Goal: Task Accomplishment & Management: Manage account settings

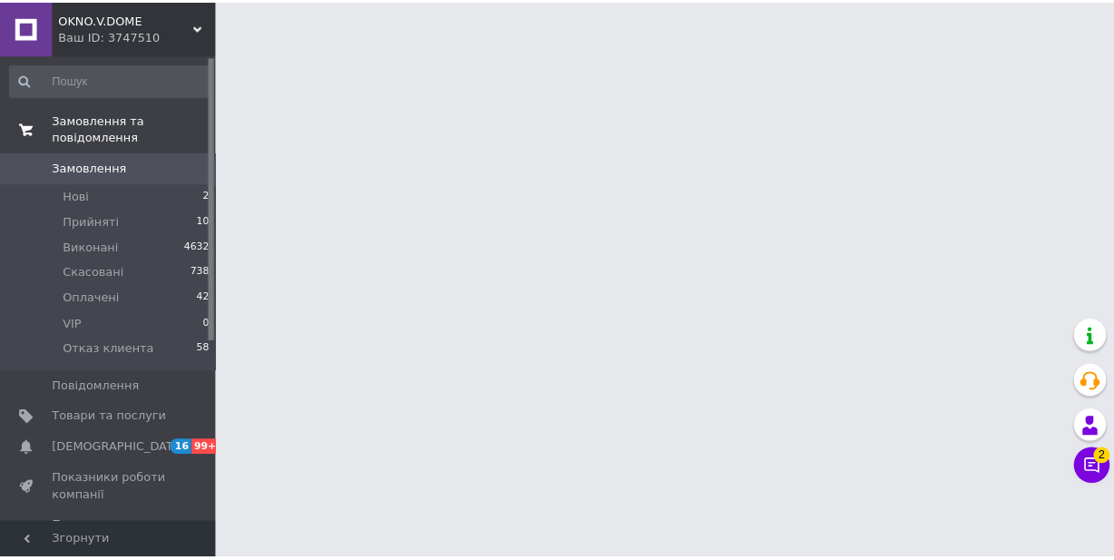
scroll to position [299, 0]
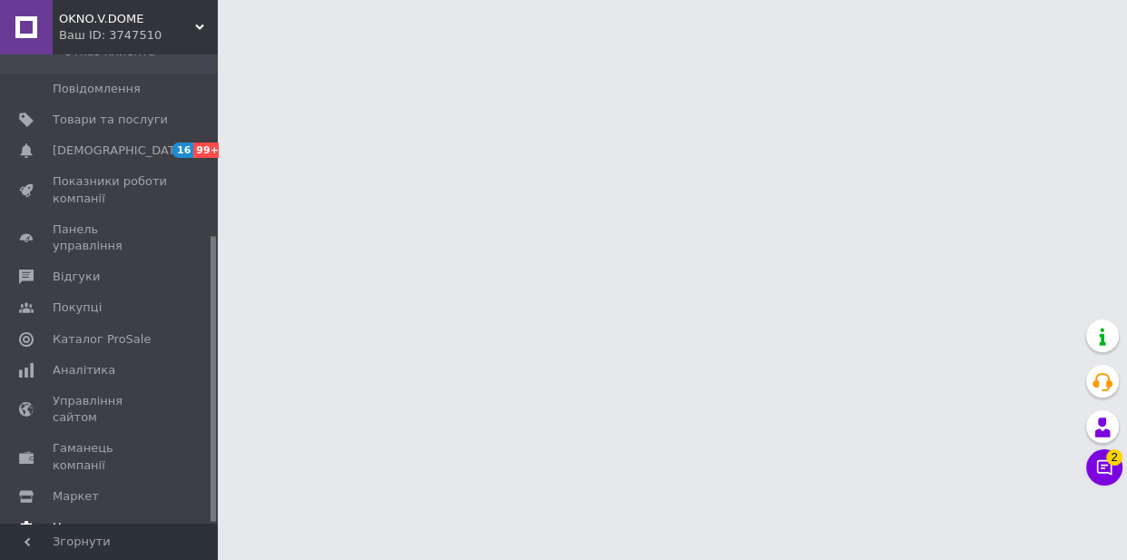
click at [88, 519] on span "Налаштування" at bounding box center [99, 527] width 93 height 16
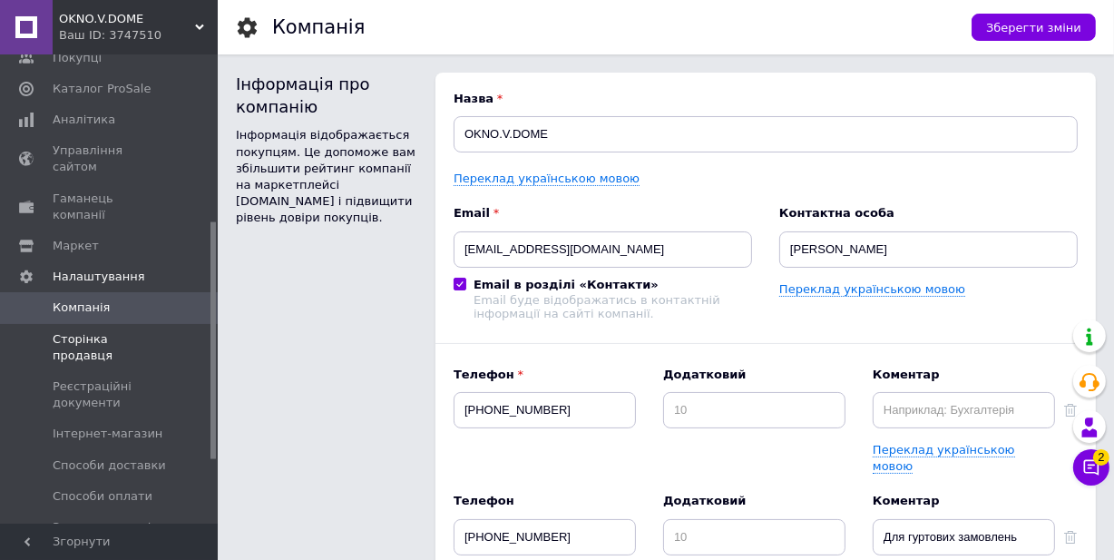
scroll to position [455, 0]
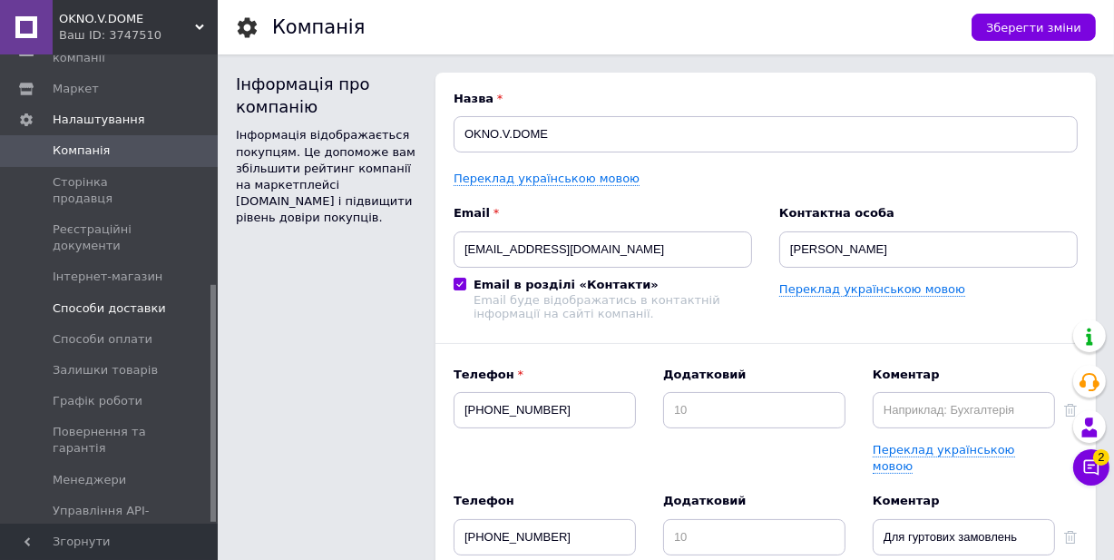
click at [90, 300] on span "Способи доставки" at bounding box center [109, 308] width 113 height 16
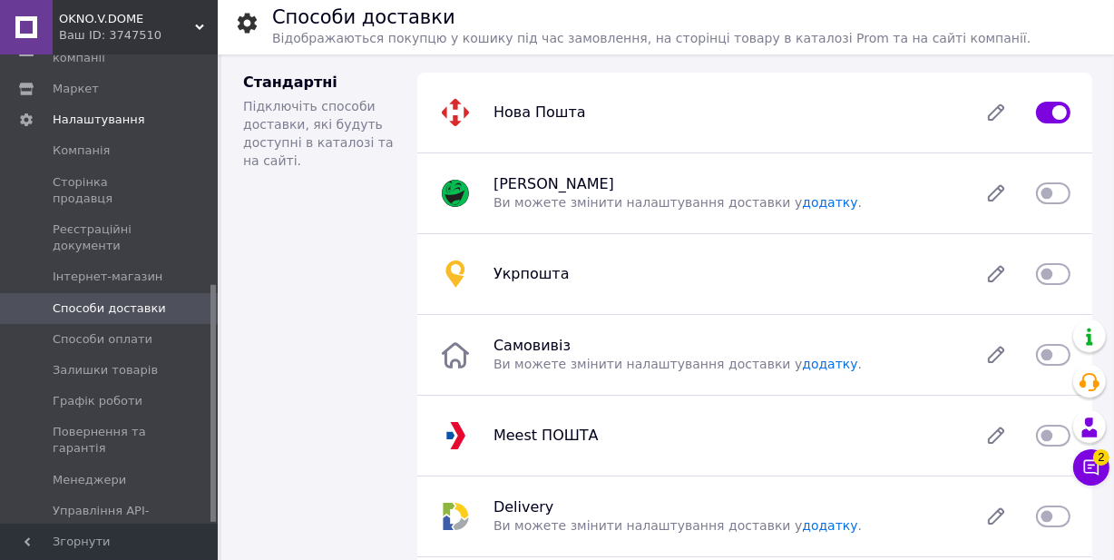
click at [1043, 106] on input "checkbox" at bounding box center [1053, 112] width 34 height 18
checkbox input "true"
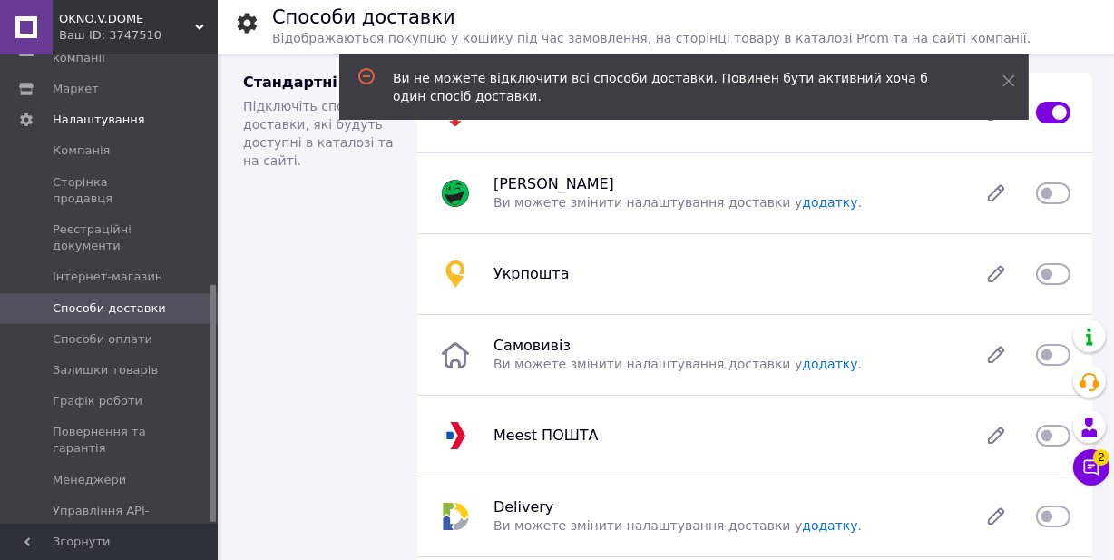
click at [372, 186] on div "Стандартні Підключіть способи доставки, які будуть доступні в каталозі та на са…" at bounding box center [319, 355] width 174 height 595
click at [1062, 270] on input "checkbox" at bounding box center [1053, 274] width 34 height 18
checkbox input "true"
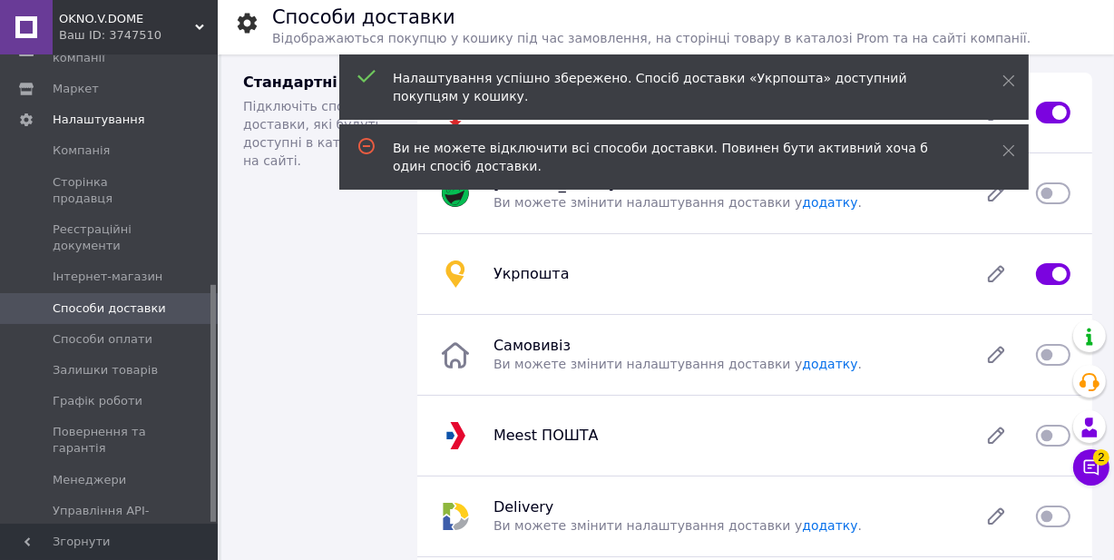
click at [349, 240] on div "Стандартні Підключіть способи доставки, які будуть доступні в каталозі та на са…" at bounding box center [319, 355] width 174 height 595
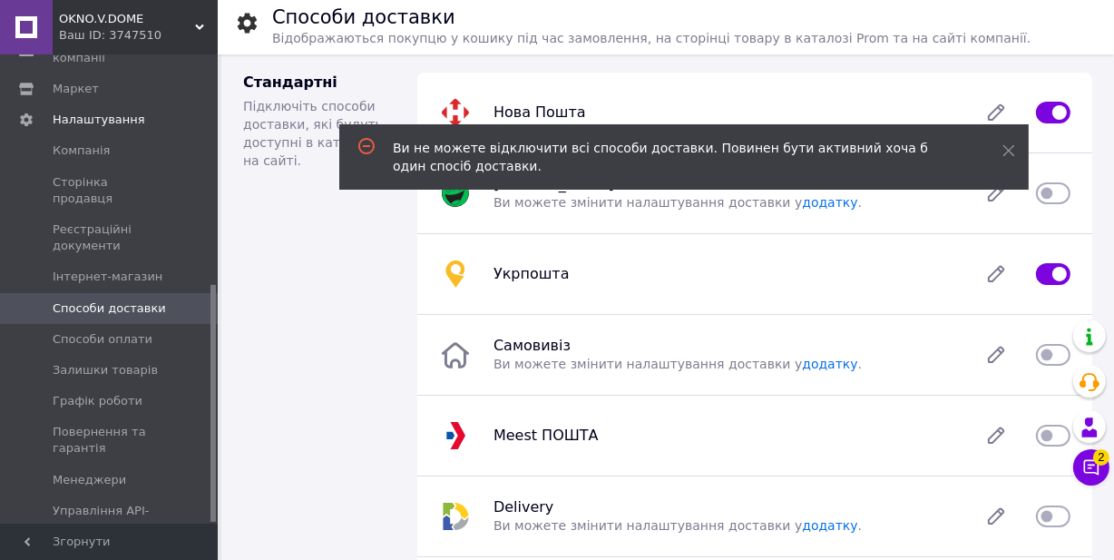
click at [1043, 111] on input "checkbox" at bounding box center [1053, 112] width 34 height 18
checkbox input "false"
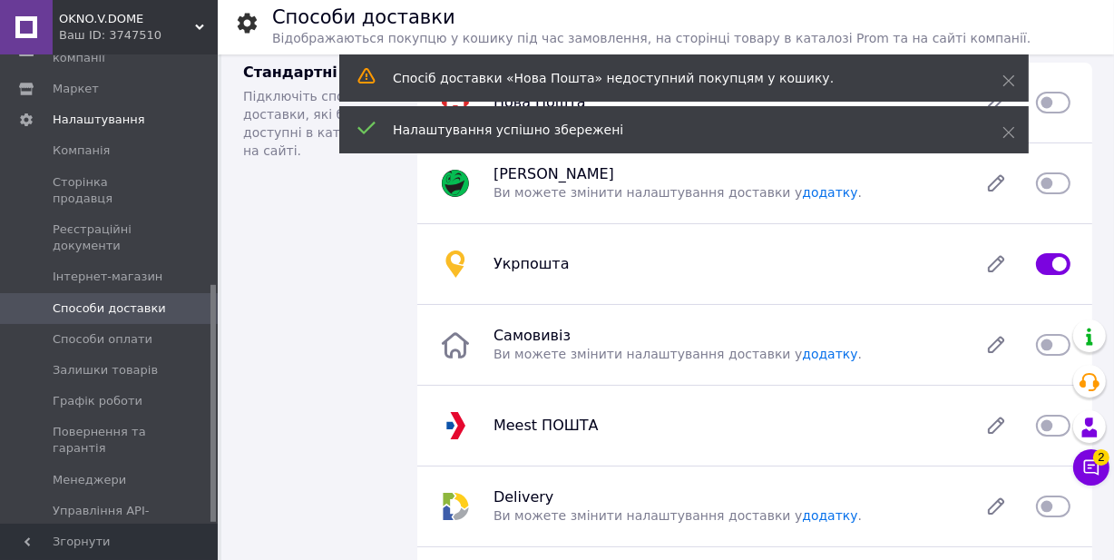
scroll to position [82, 0]
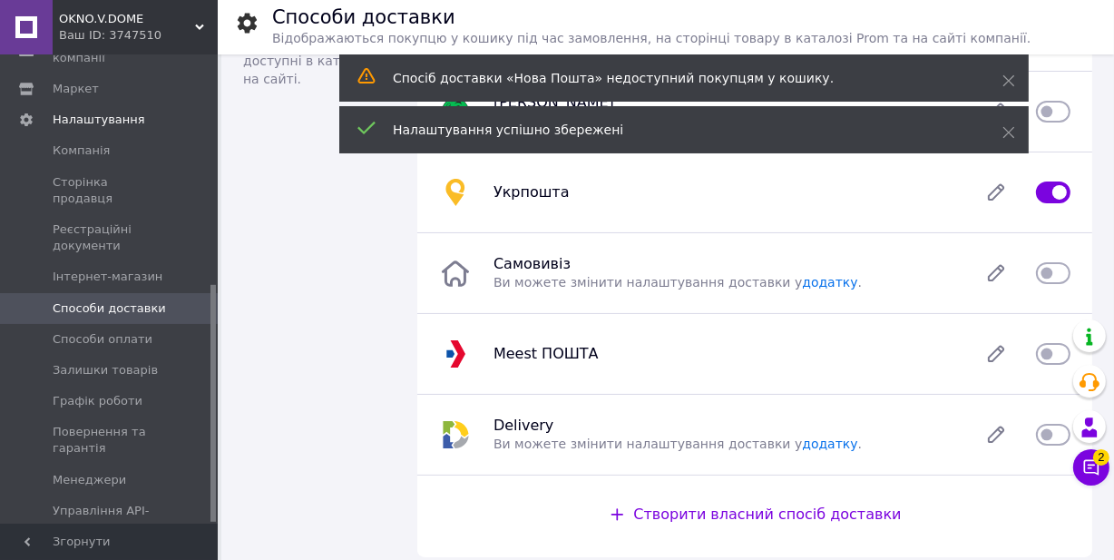
click at [1062, 269] on input "checkbox" at bounding box center [1053, 273] width 34 height 18
checkbox input "true"
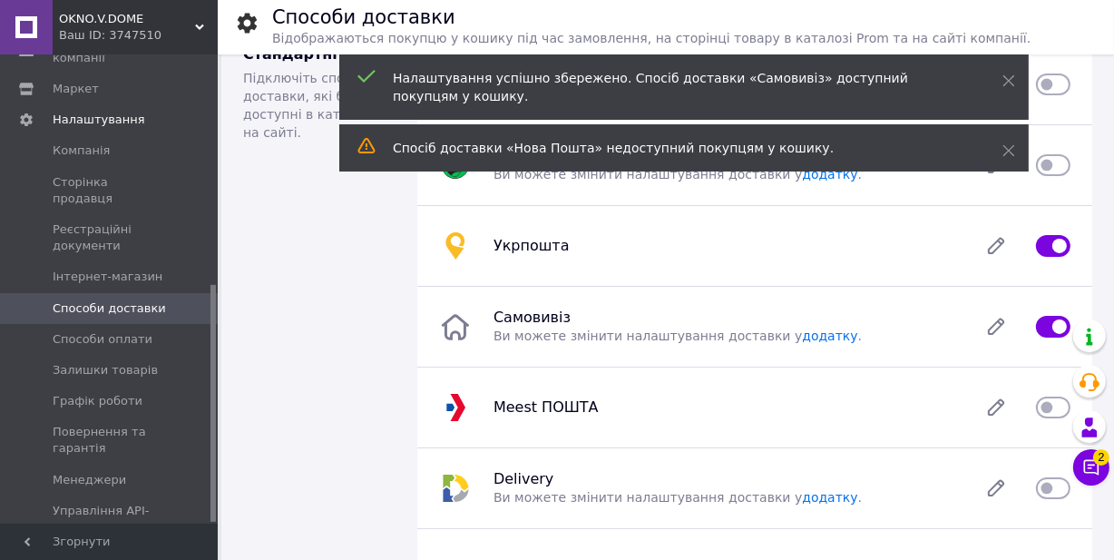
scroll to position [0, 0]
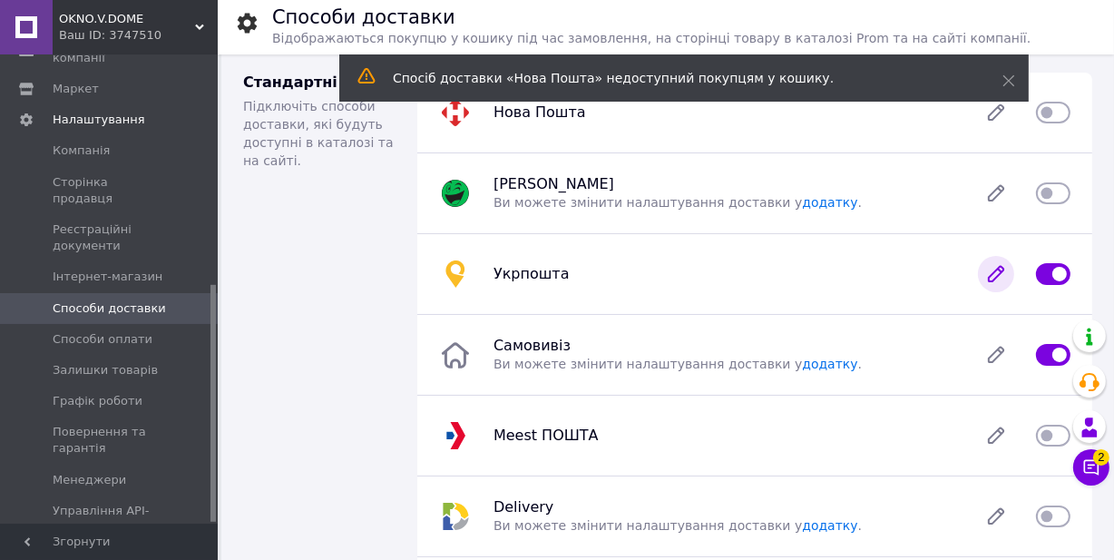
click at [993, 274] on icon at bounding box center [996, 274] width 15 height 15
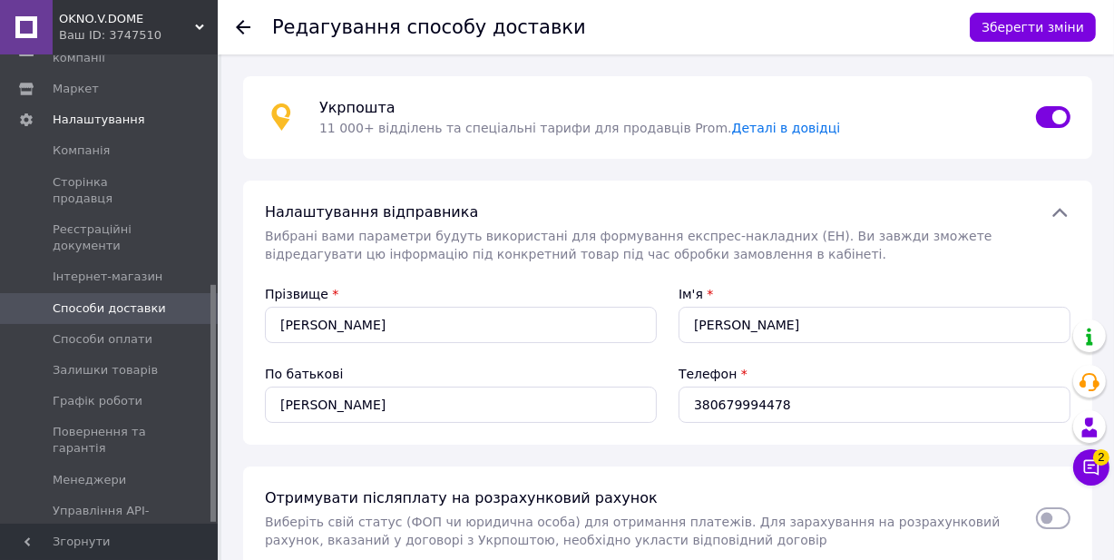
click at [241, 26] on use at bounding box center [243, 27] width 15 height 15
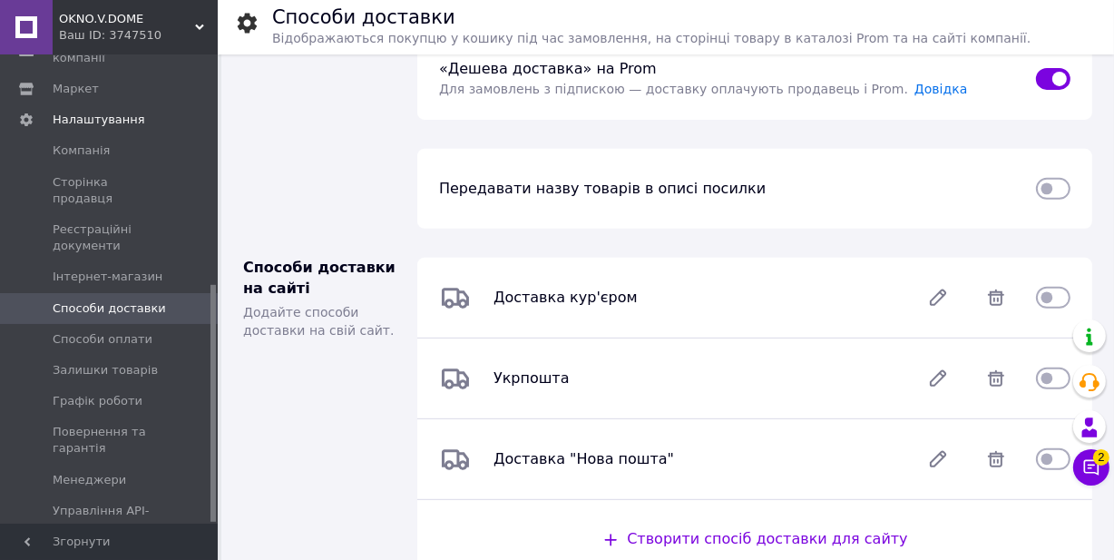
scroll to position [660, 0]
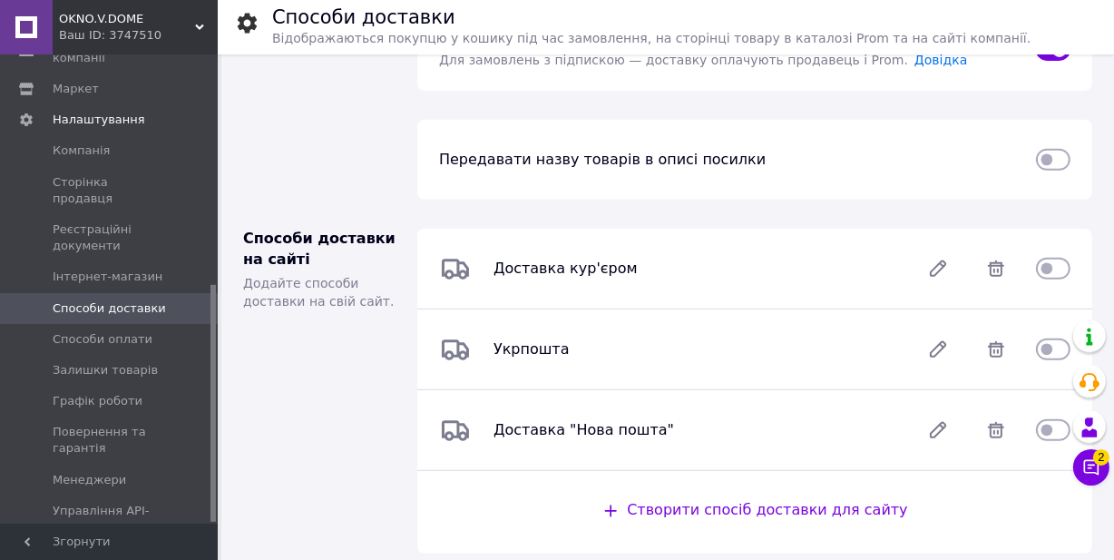
drag, startPoint x: 1057, startPoint y: 348, endPoint x: 873, endPoint y: 375, distance: 186.2
click at [1057, 348] on input "checkbox" at bounding box center [1053, 349] width 34 height 18
checkbox input "true"
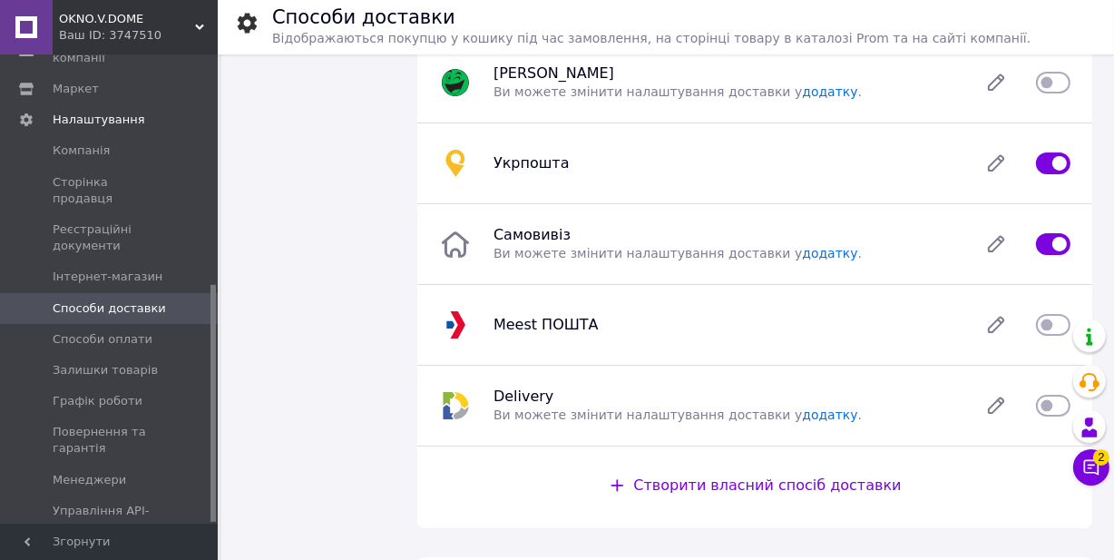
scroll to position [82, 0]
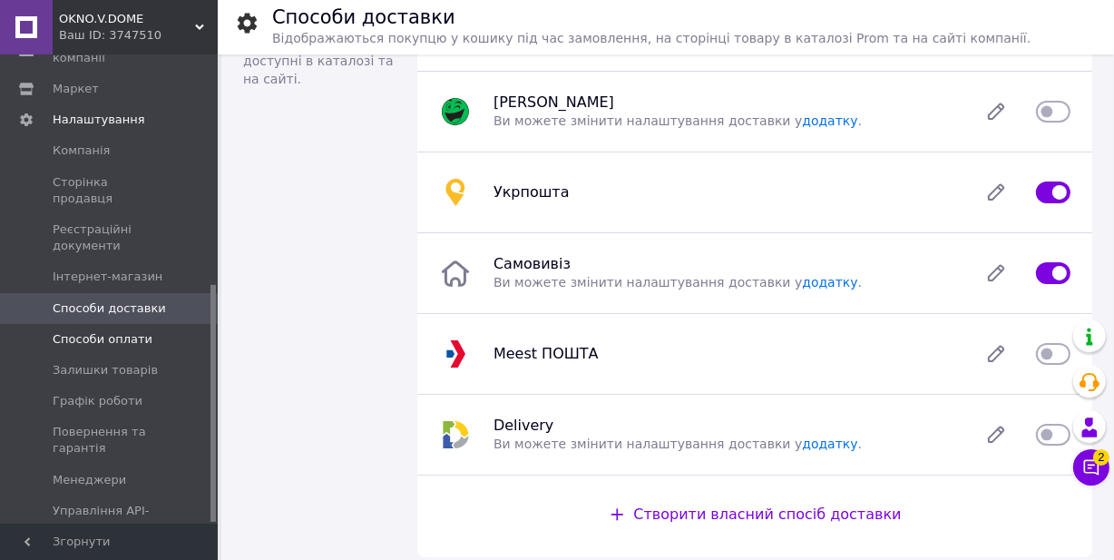
click at [99, 331] on span "Способи оплати" at bounding box center [103, 339] width 100 height 16
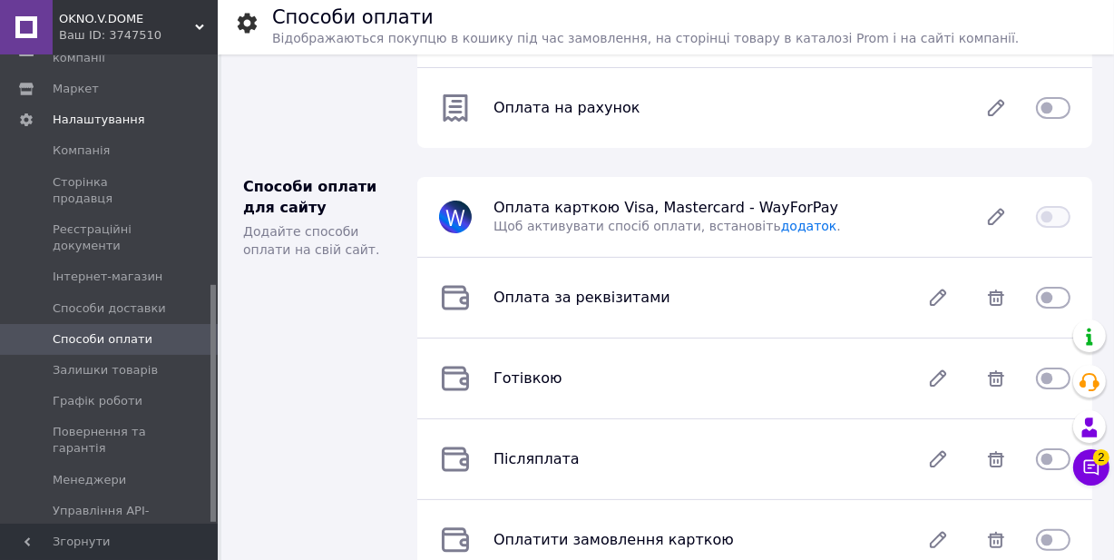
scroll to position [412, 0]
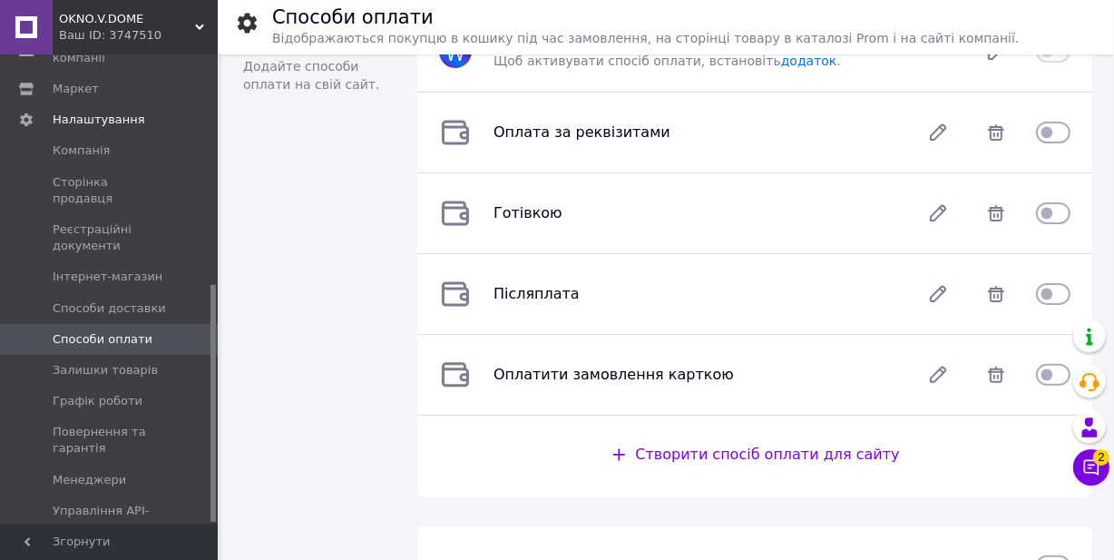
click at [1062, 134] on input "checkbox" at bounding box center [1053, 132] width 34 height 18
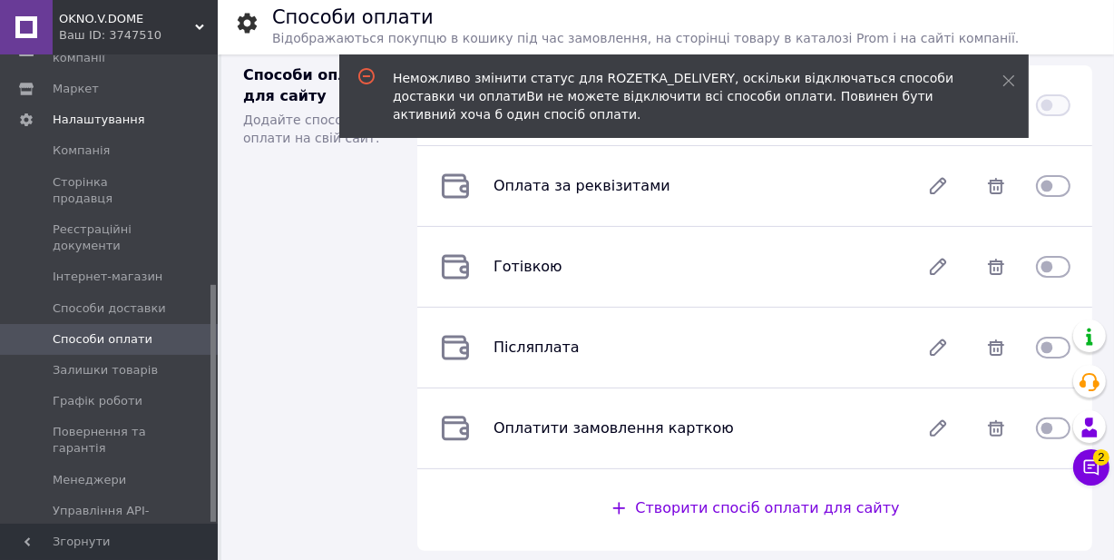
scroll to position [329, 0]
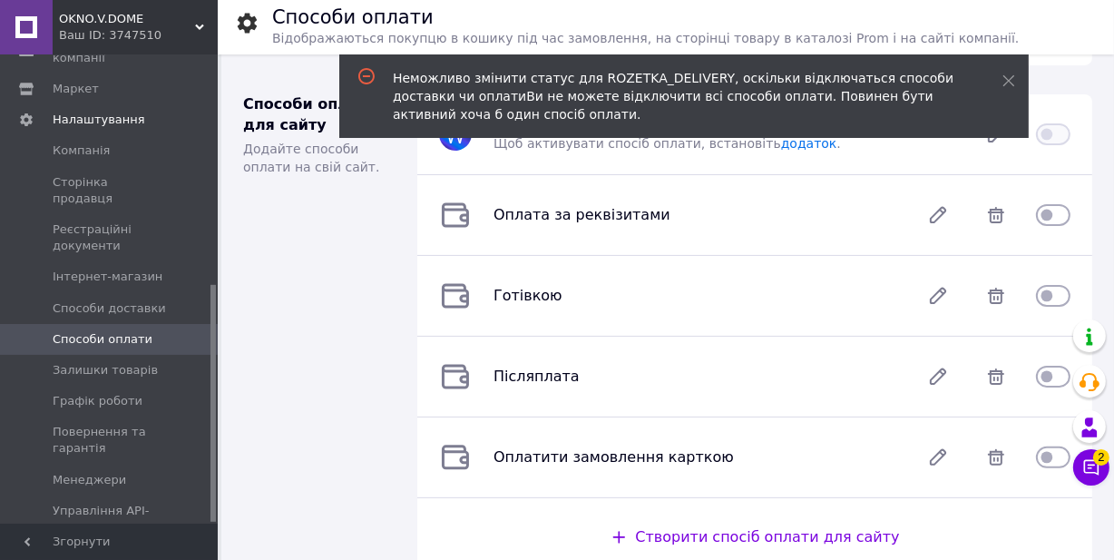
click at [1062, 215] on input "checkbox" at bounding box center [1053, 215] width 34 height 18
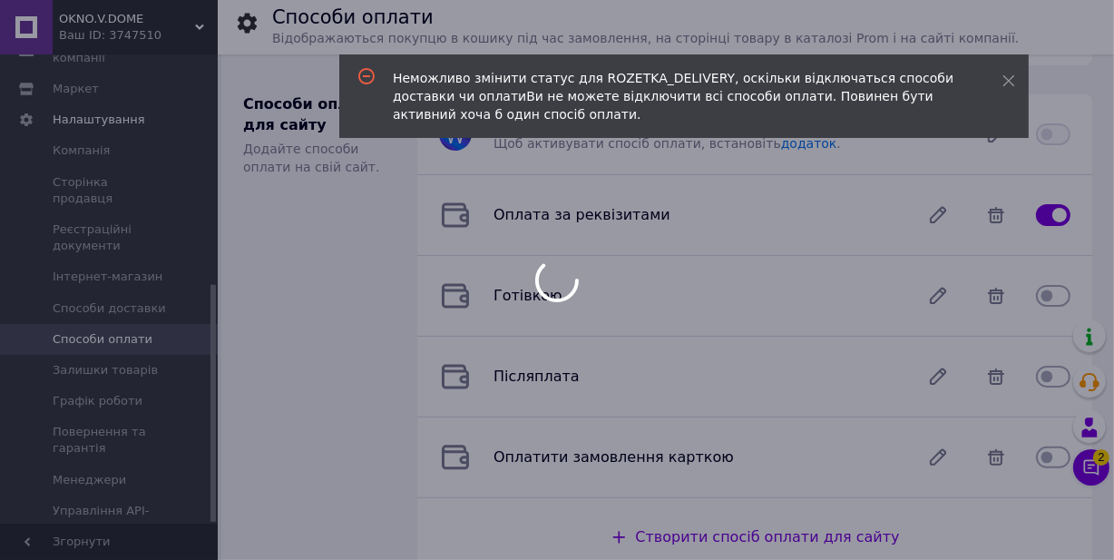
checkbox input "false"
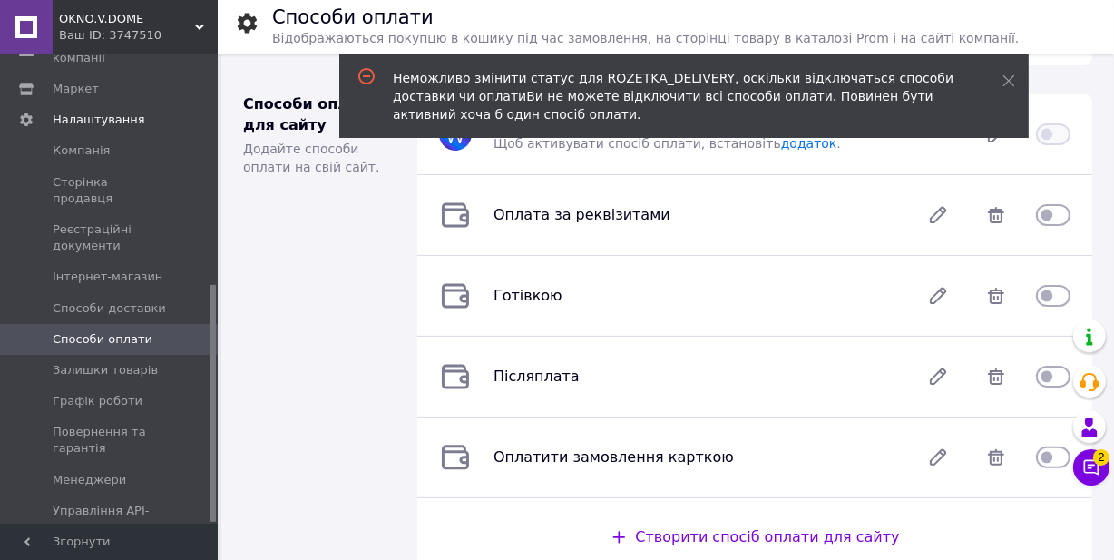
click at [360, 242] on div "Способи оплати для сайту Додайте способи оплати на свій сайт." at bounding box center [319, 337] width 174 height 514
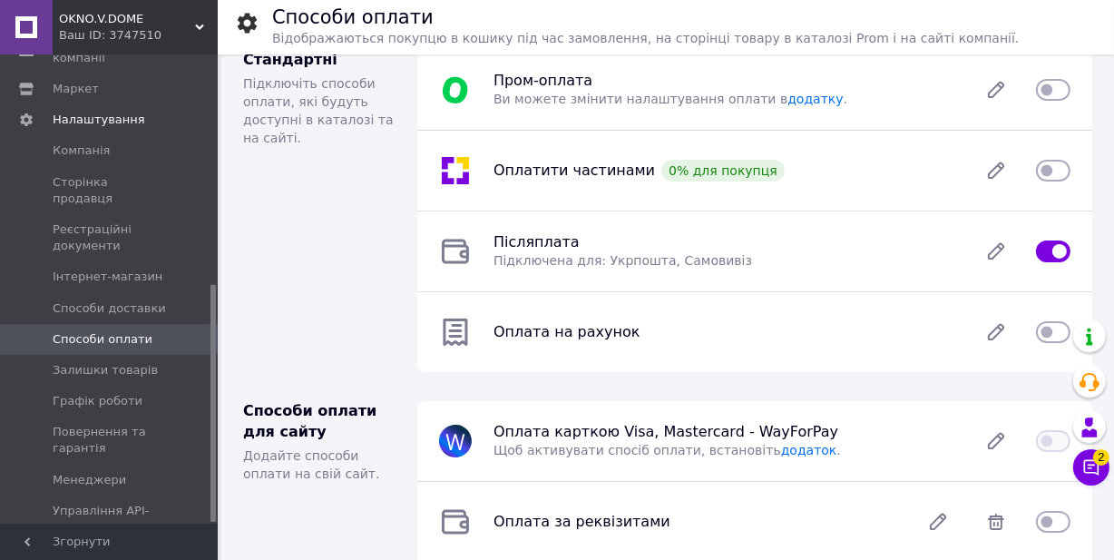
scroll to position [0, 0]
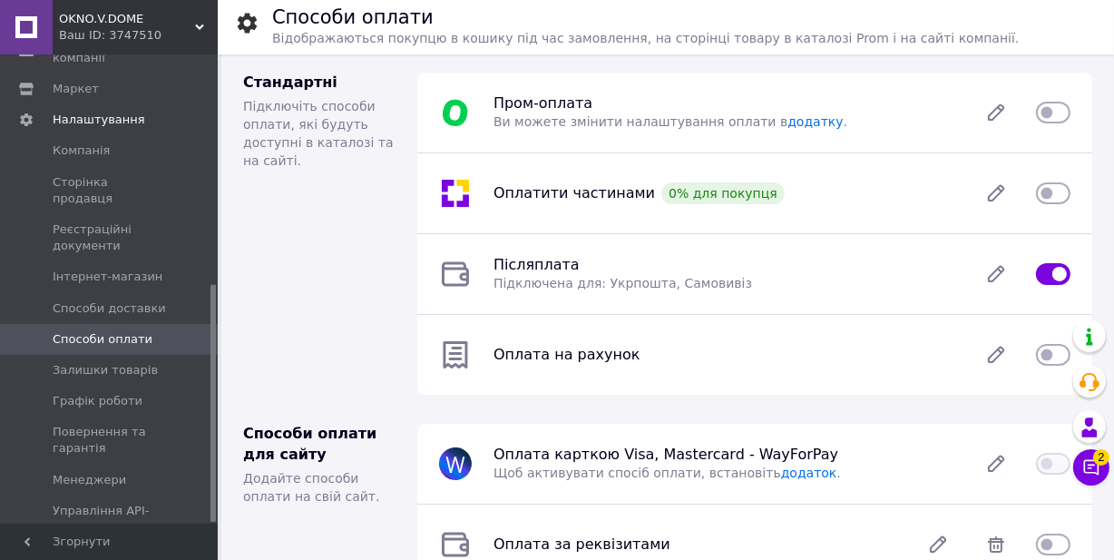
click at [1063, 353] on input "checkbox" at bounding box center [1053, 355] width 34 height 18
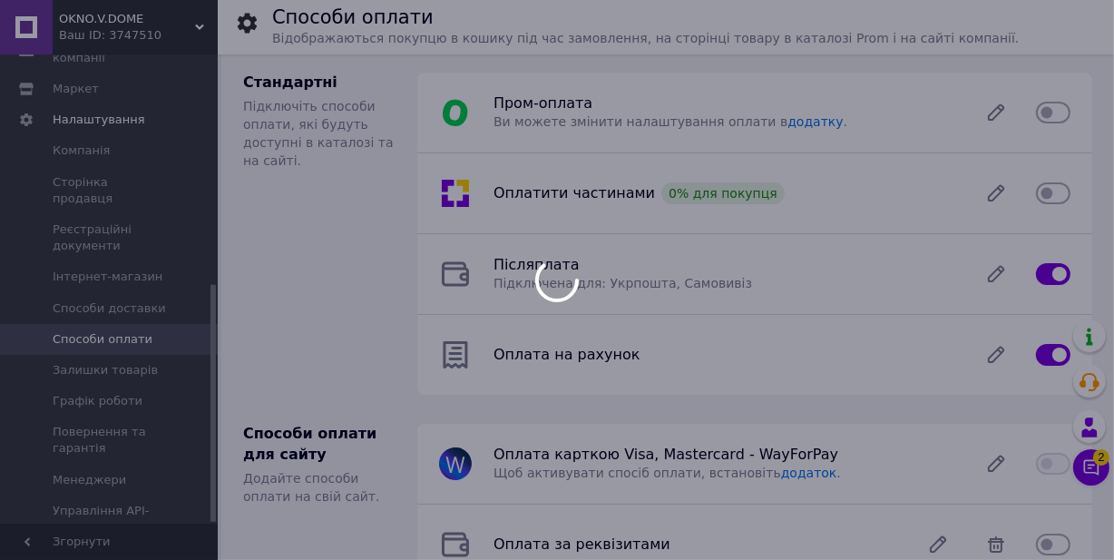
checkbox input "false"
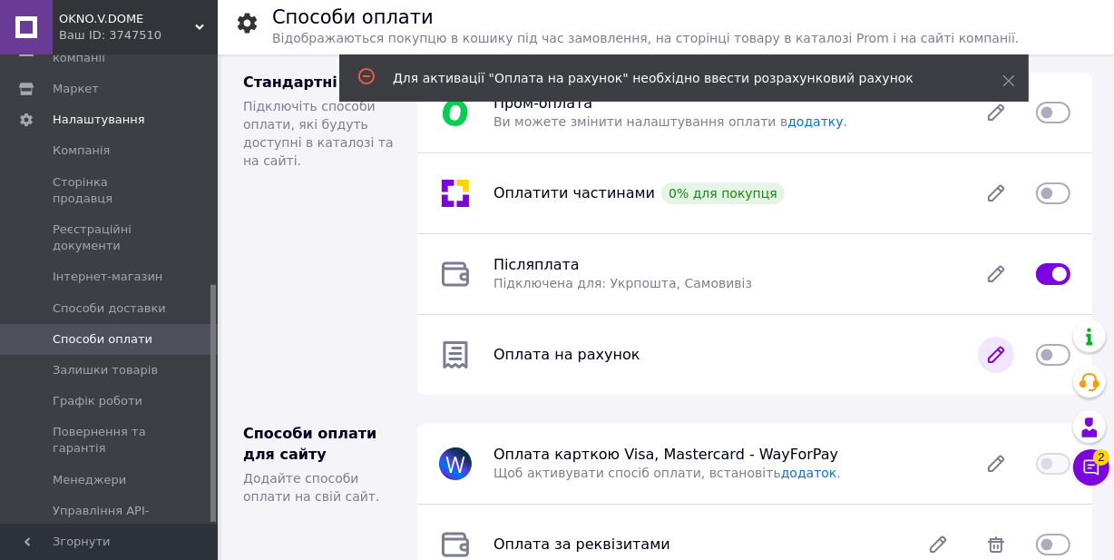
click at [996, 357] on icon at bounding box center [996, 355] width 15 height 15
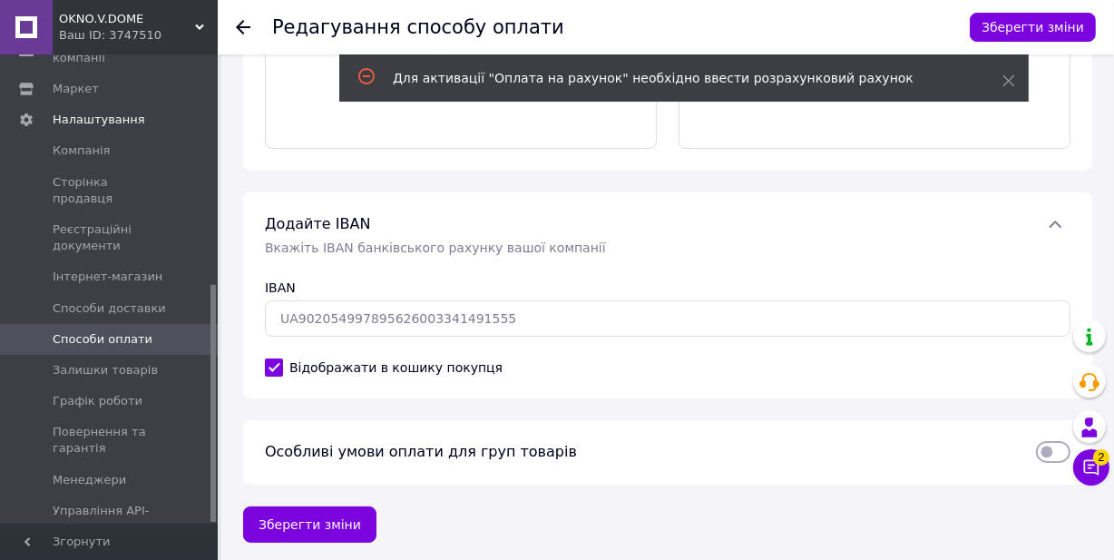
scroll to position [230, 0]
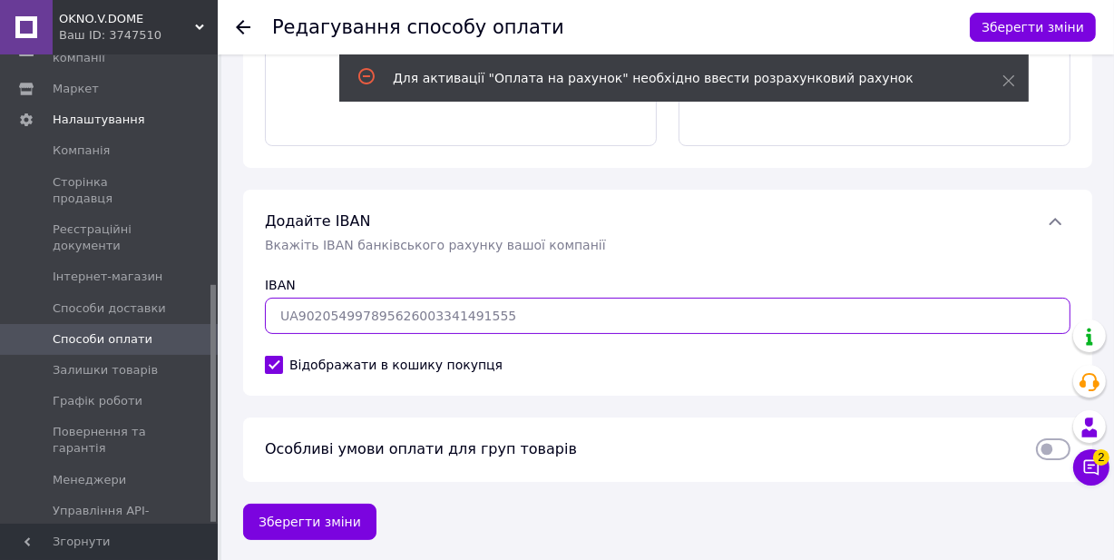
type input "UA"
click at [307, 314] on input "UA" at bounding box center [668, 316] width 806 height 36
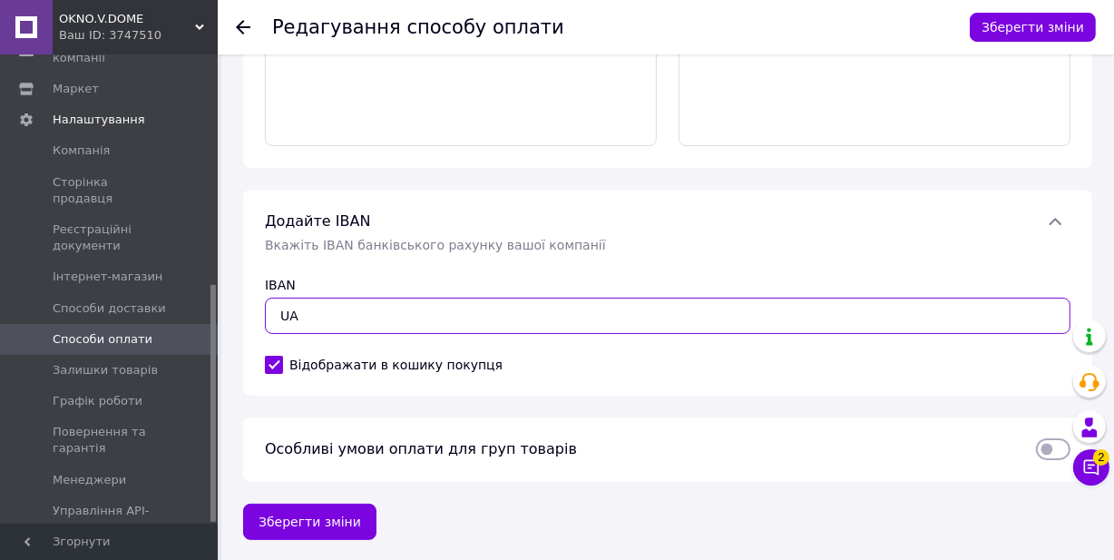
paste input "853220010000026008340041005"
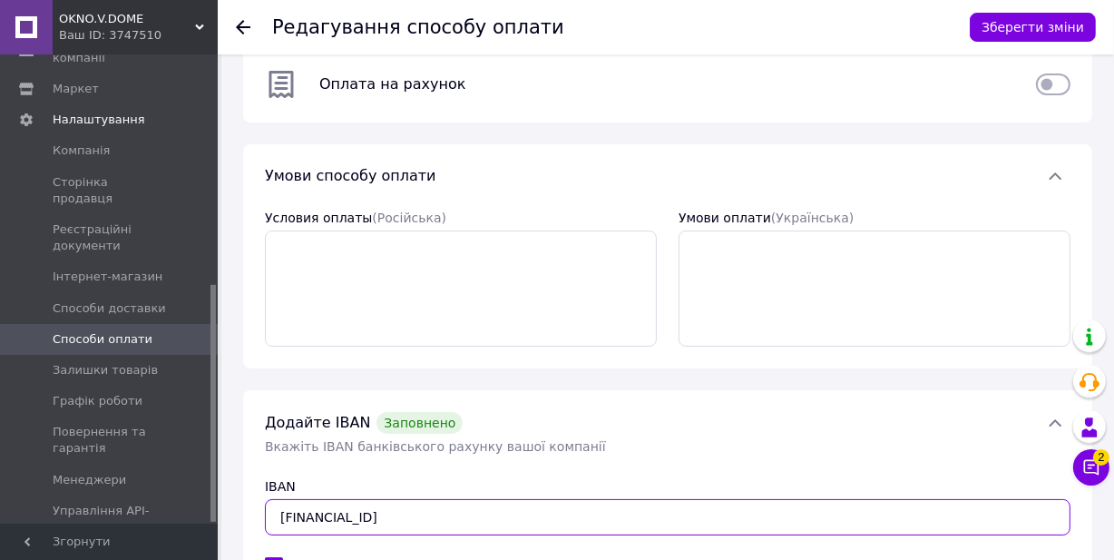
scroll to position [0, 0]
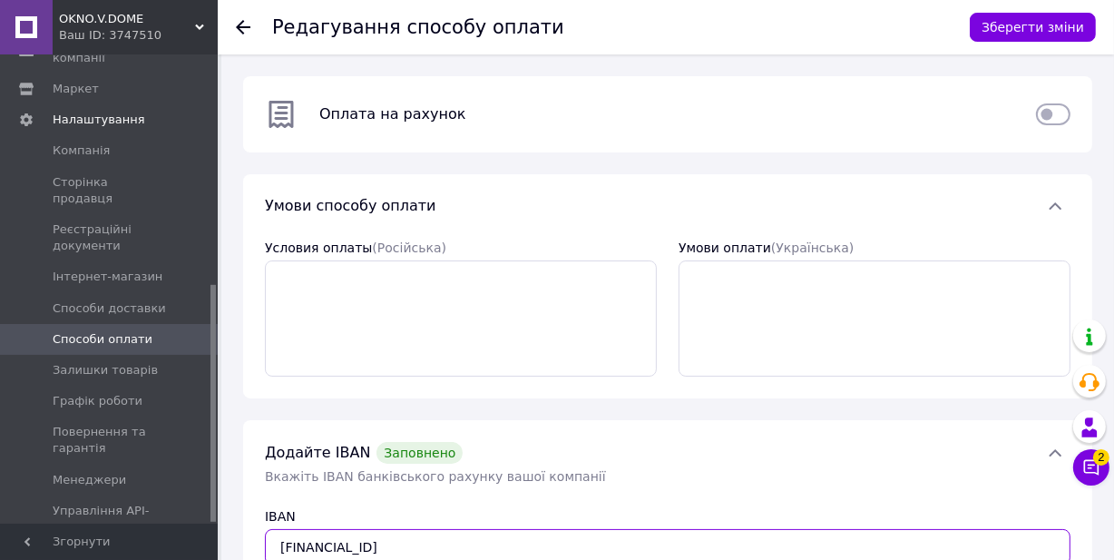
type input "[FINANCIAL_ID]"
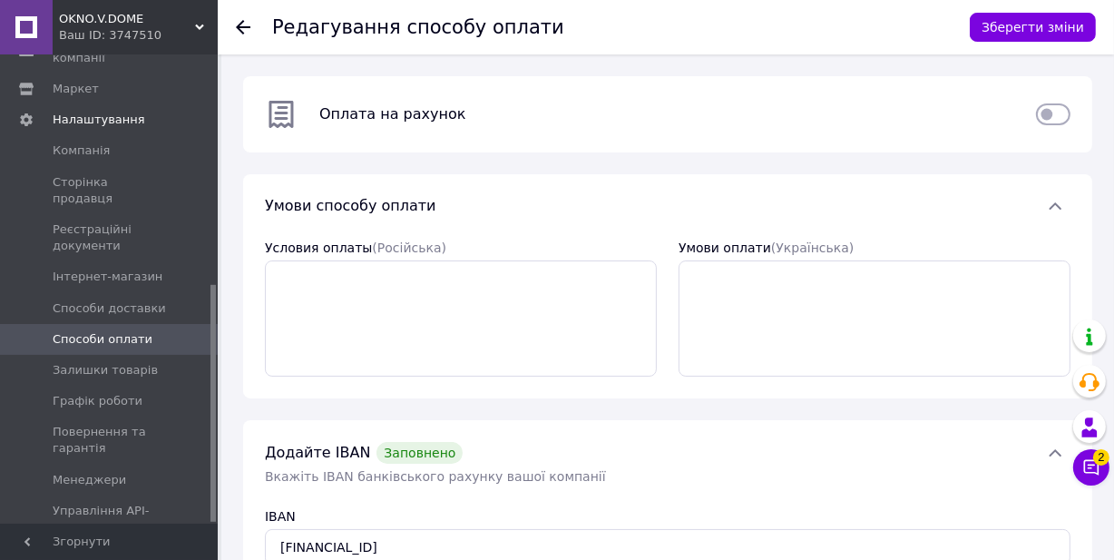
click at [1060, 113] on input "checkbox" at bounding box center [1053, 114] width 34 height 18
checkbox input "true"
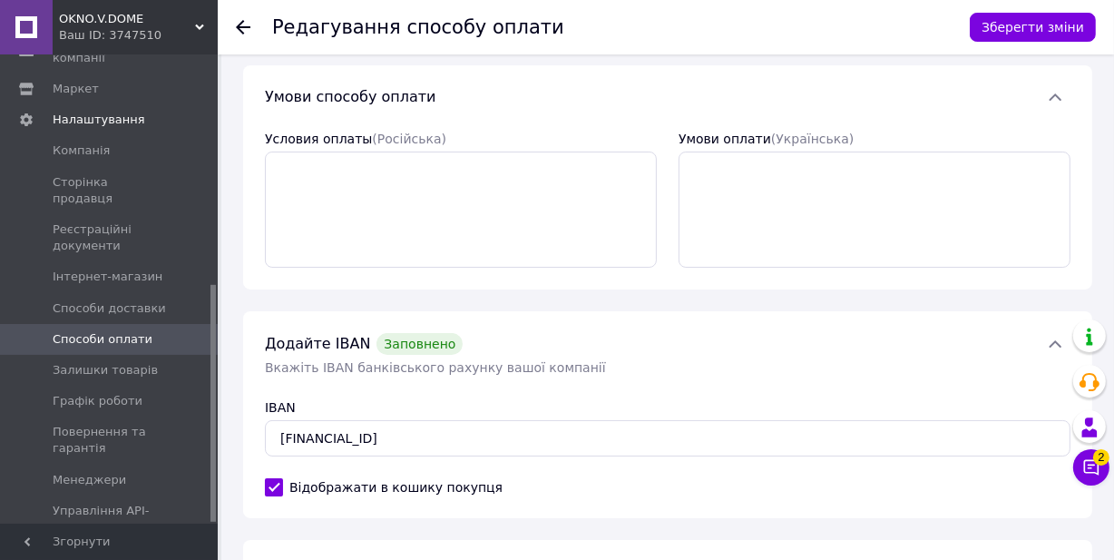
scroll to position [232, 0]
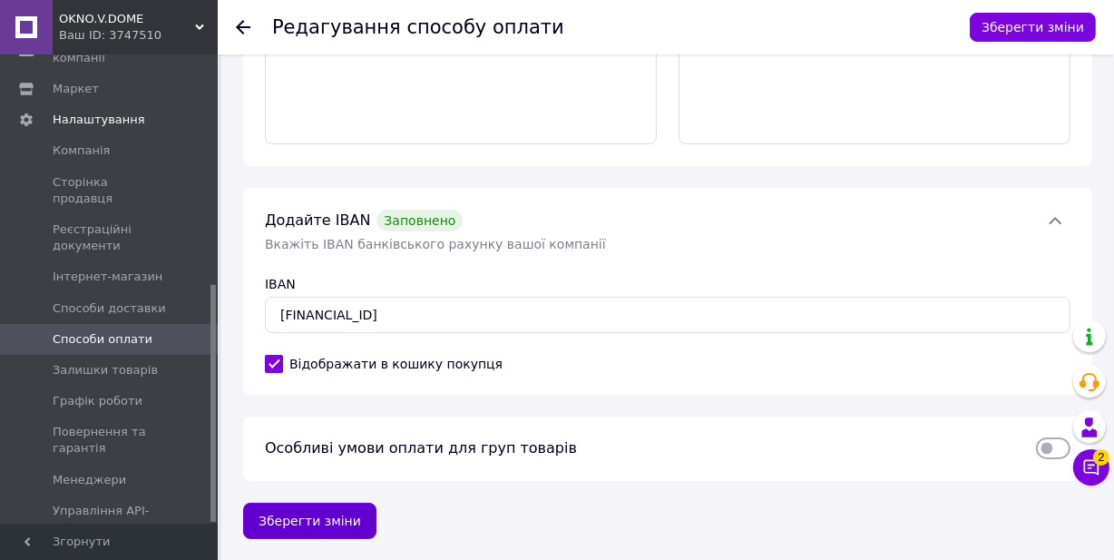
click at [339, 516] on button "Зберегти зміни" at bounding box center [309, 521] width 133 height 36
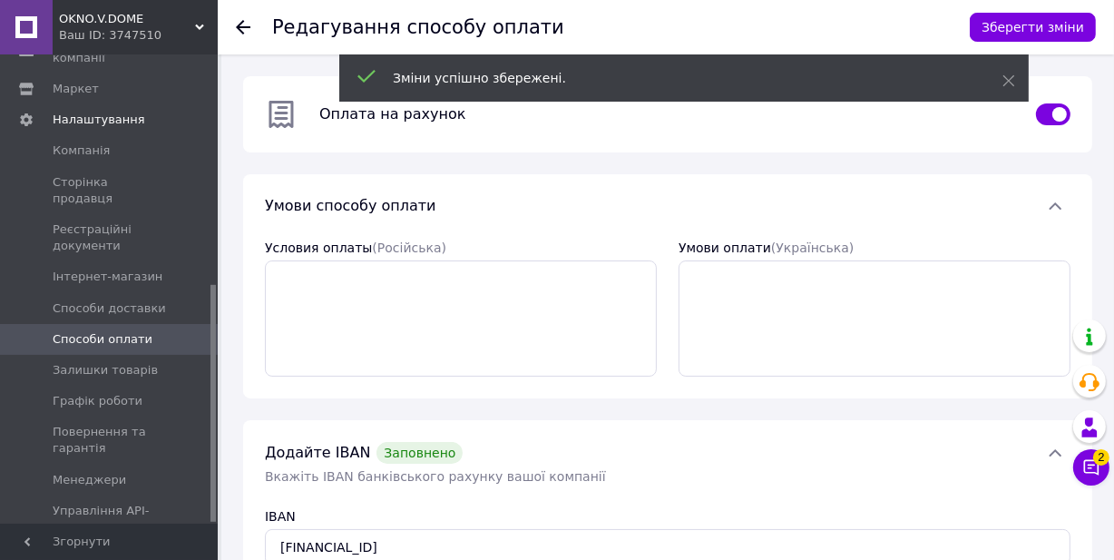
scroll to position [0, 0]
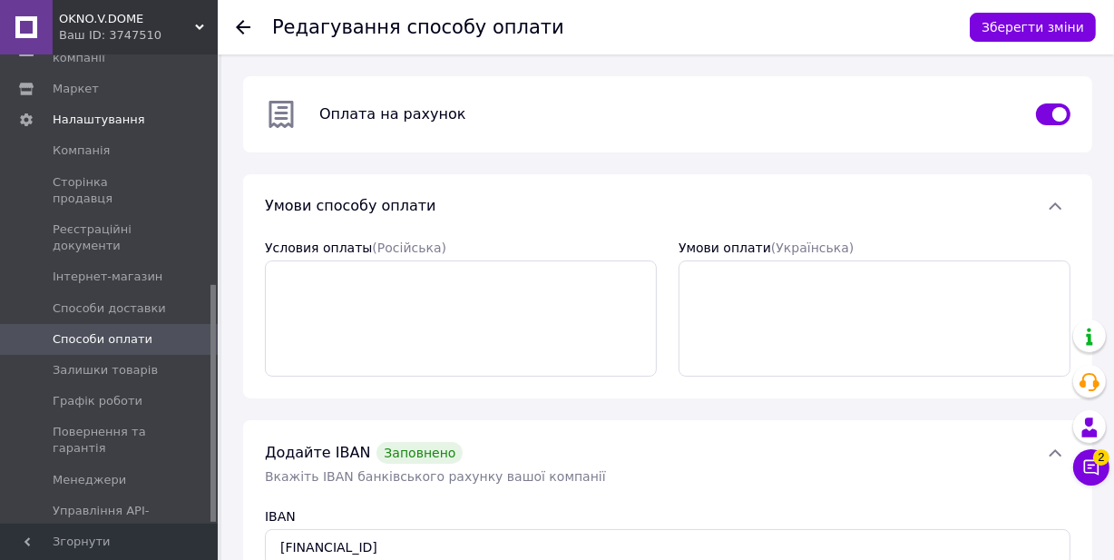
click at [78, 331] on span "Способи оплати" at bounding box center [103, 339] width 100 height 16
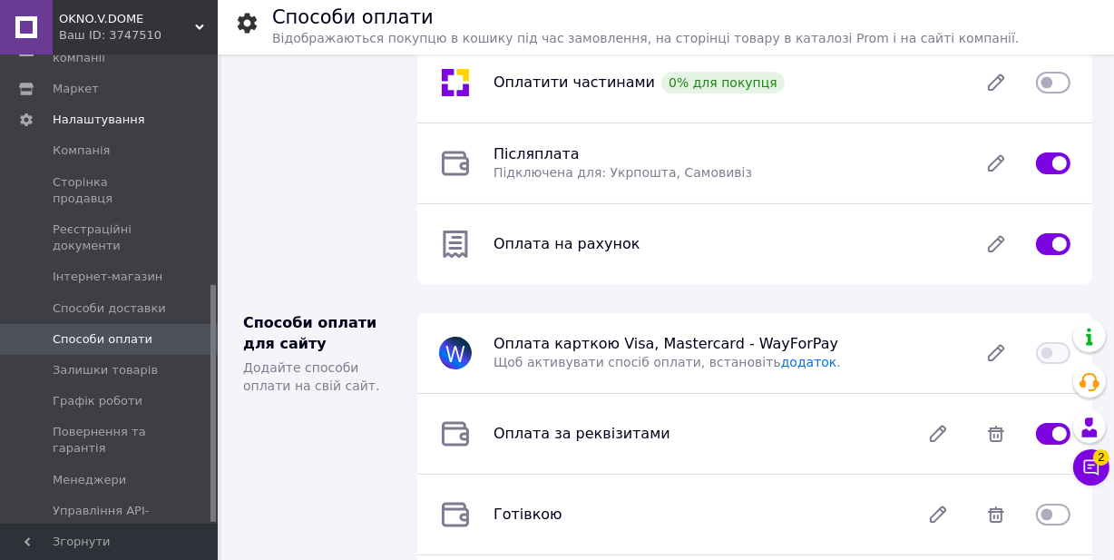
scroll to position [82, 0]
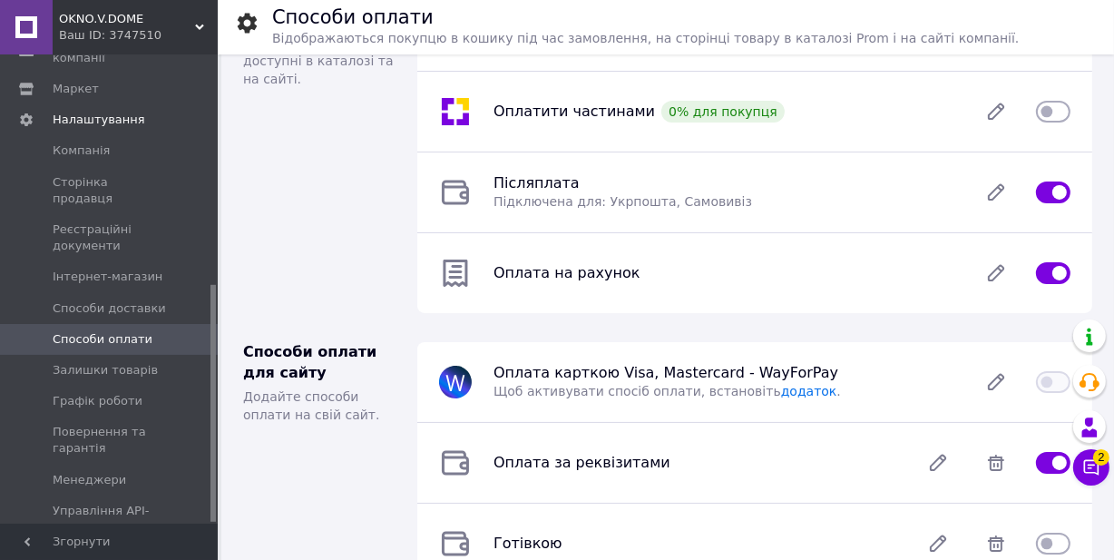
click at [1042, 191] on input "checkbox" at bounding box center [1053, 192] width 34 height 18
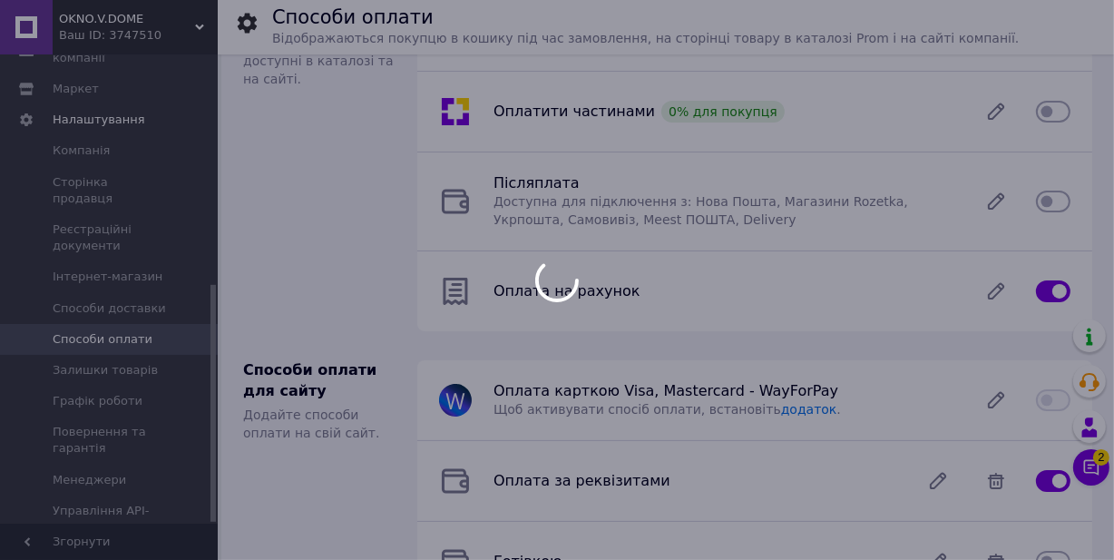
checkbox input "true"
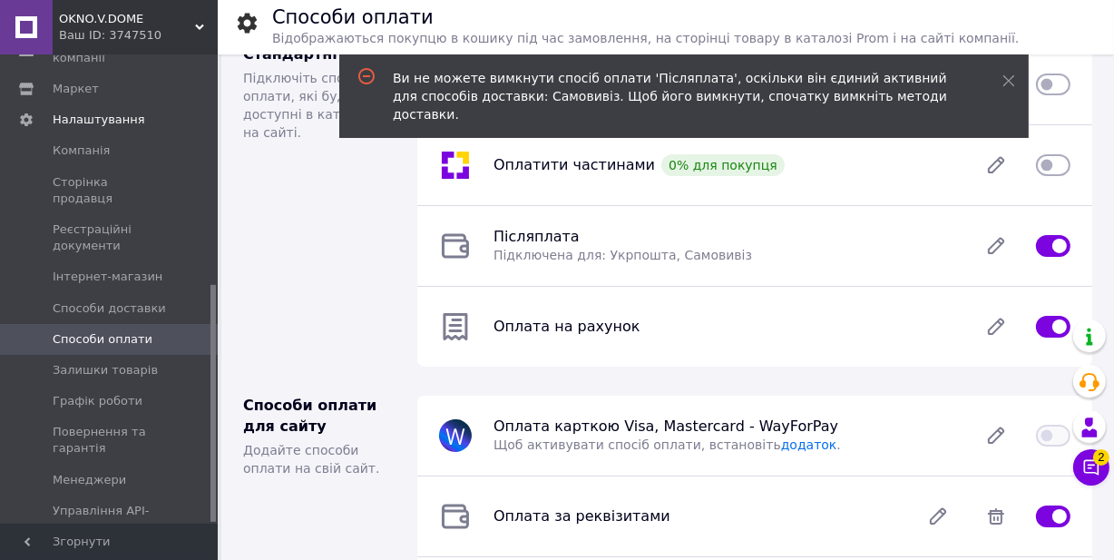
scroll to position [0, 0]
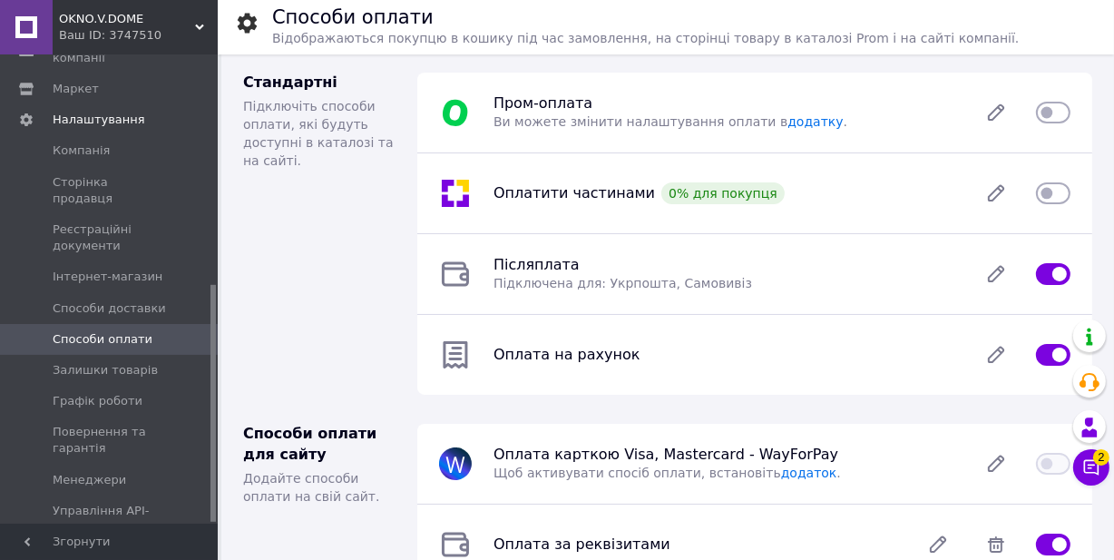
click at [398, 201] on div "Стандартні Підключіть способи оплати, які будуть доступні в каталозі та на сайт…" at bounding box center [319, 233] width 174 height 351
click at [995, 113] on icon at bounding box center [996, 112] width 15 height 15
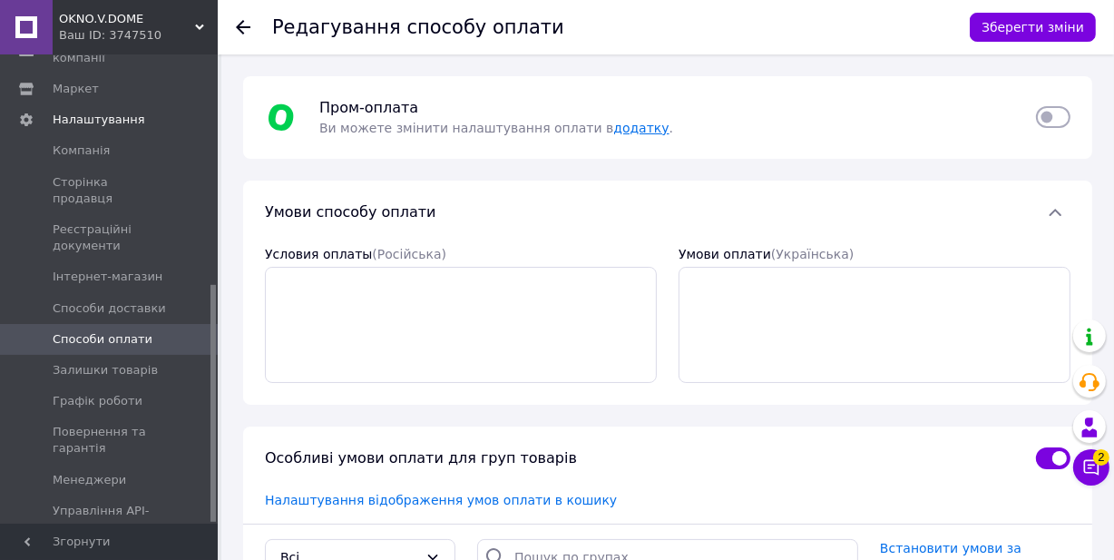
click at [613, 128] on link "додатку" at bounding box center [640, 128] width 55 height 15
click at [91, 300] on span "Способи доставки" at bounding box center [109, 308] width 113 height 16
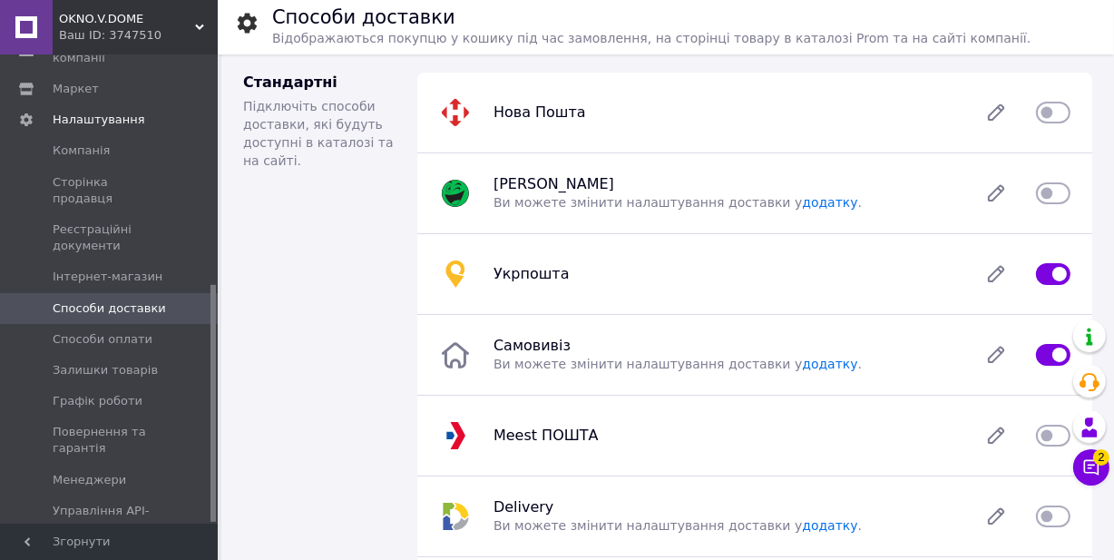
click at [1040, 269] on input "checkbox" at bounding box center [1053, 274] width 34 height 18
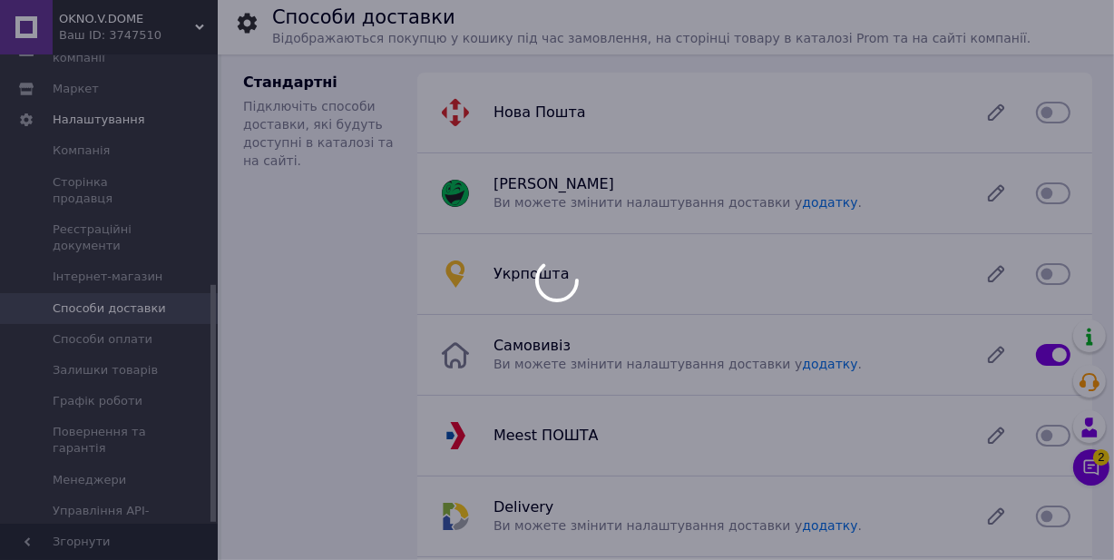
checkbox input "true"
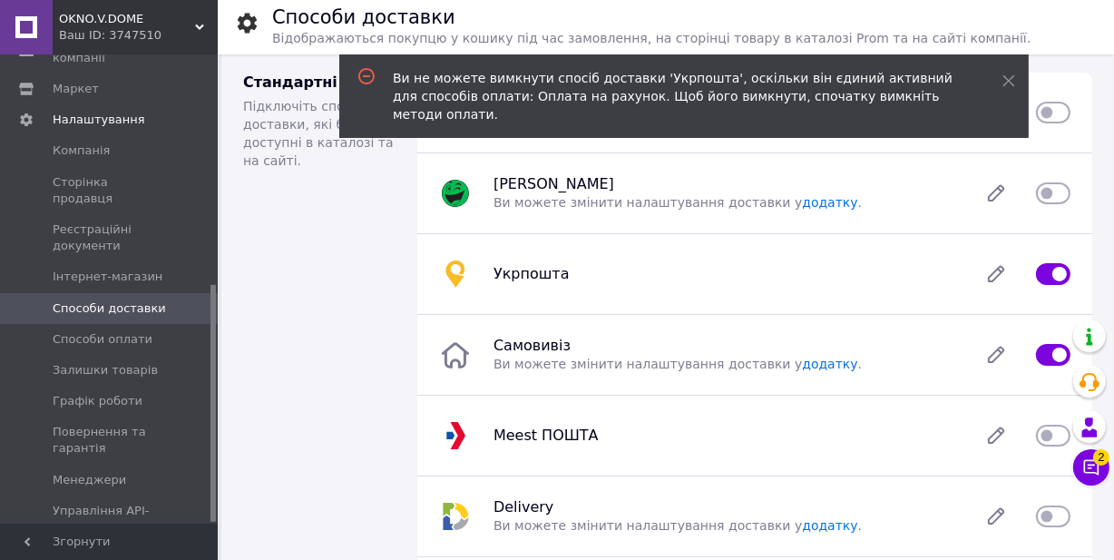
click at [1043, 353] on input "checkbox" at bounding box center [1053, 355] width 34 height 18
checkbox input "false"
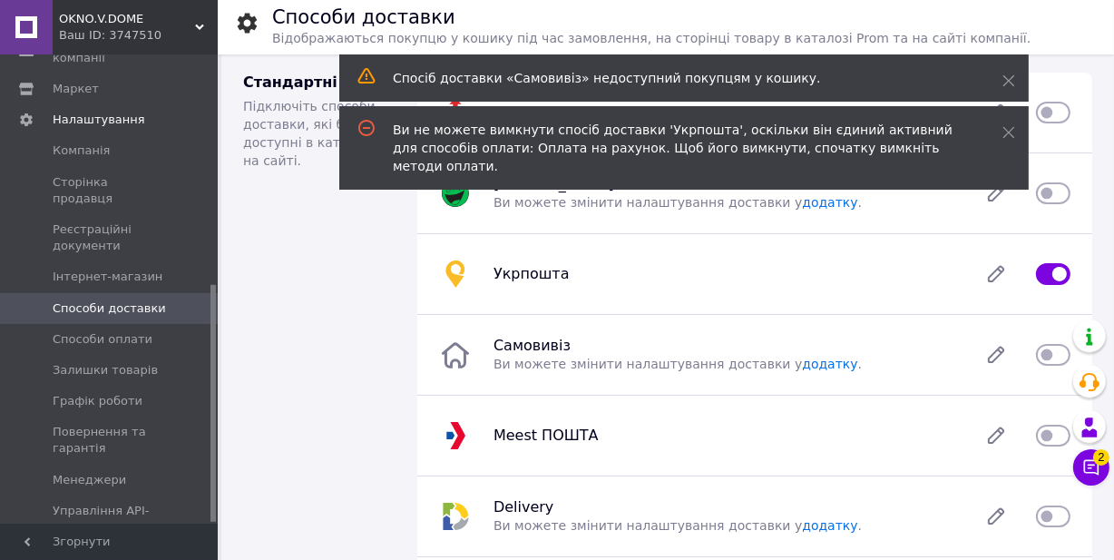
click at [1039, 270] on input "checkbox" at bounding box center [1053, 274] width 34 height 18
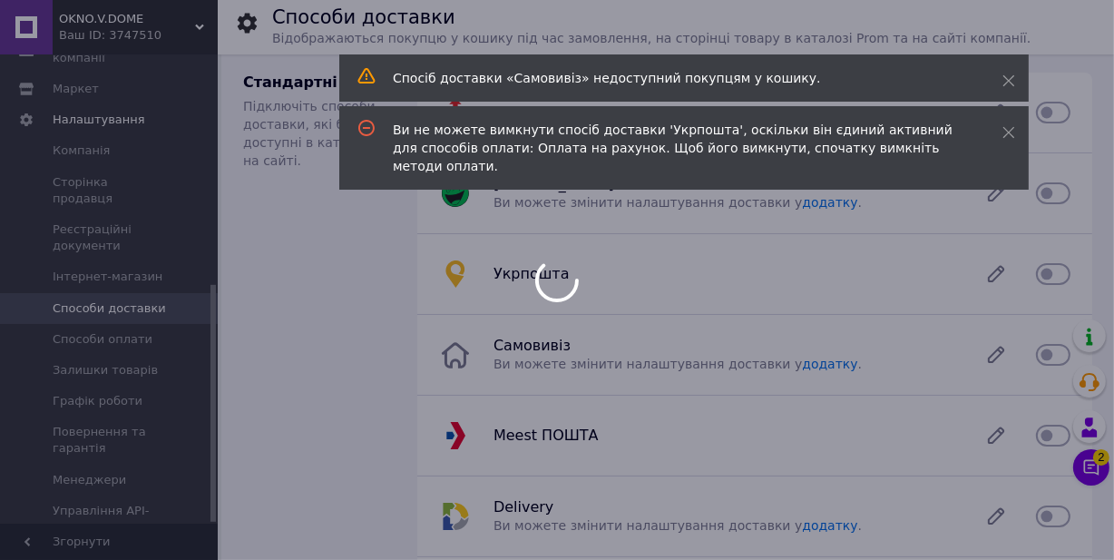
checkbox input "true"
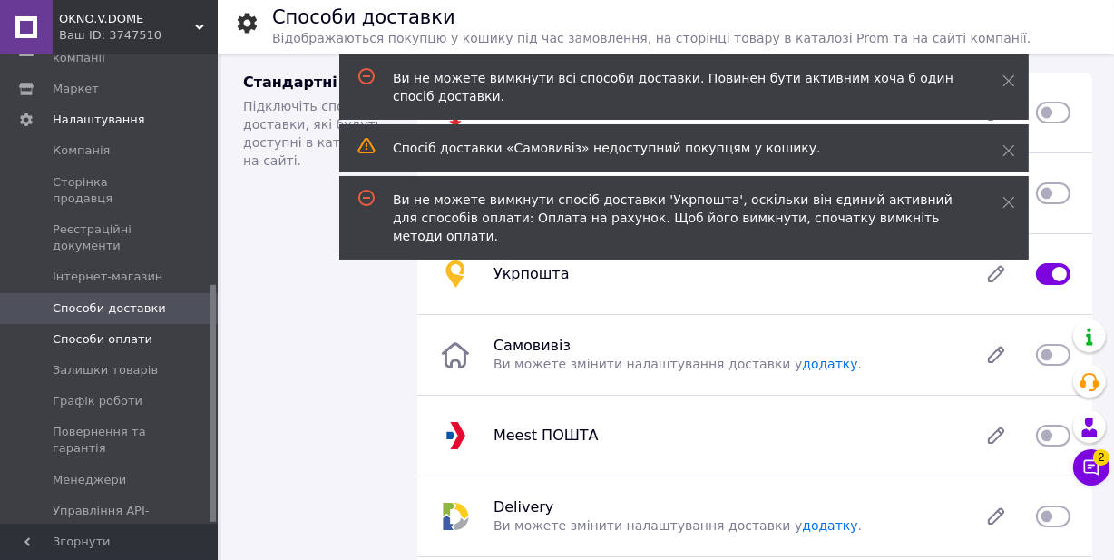
click at [98, 331] on span "Способи оплати" at bounding box center [103, 339] width 100 height 16
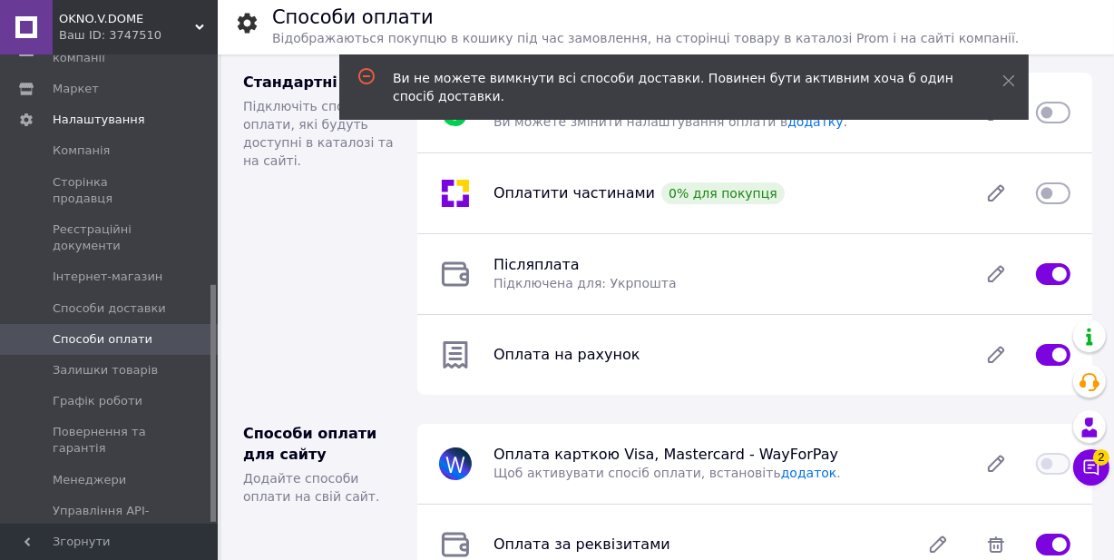
click at [1037, 269] on input "checkbox" at bounding box center [1053, 274] width 34 height 18
checkbox input "false"
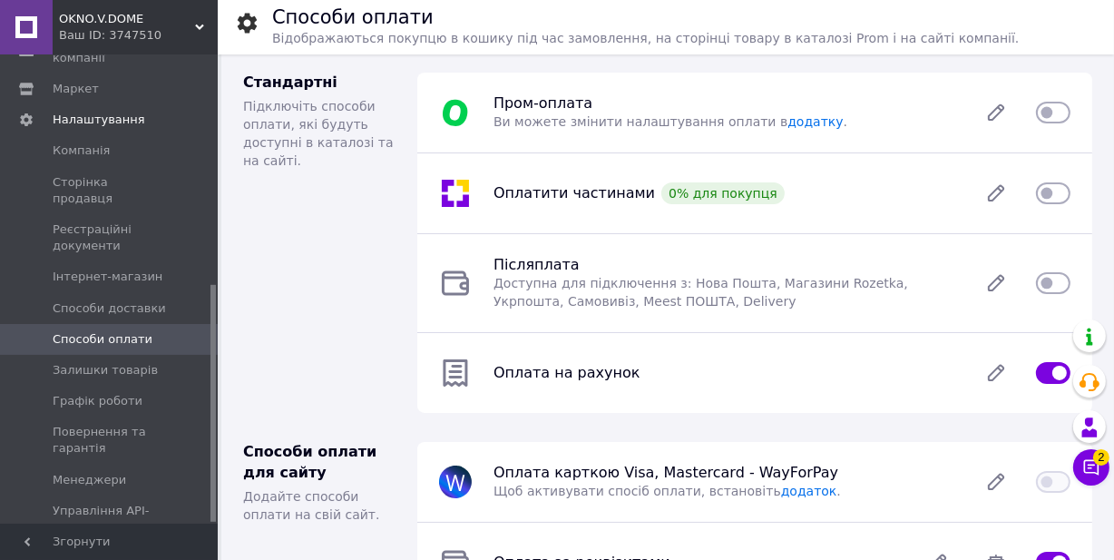
click at [1041, 372] on input "checkbox" at bounding box center [1053, 373] width 34 height 18
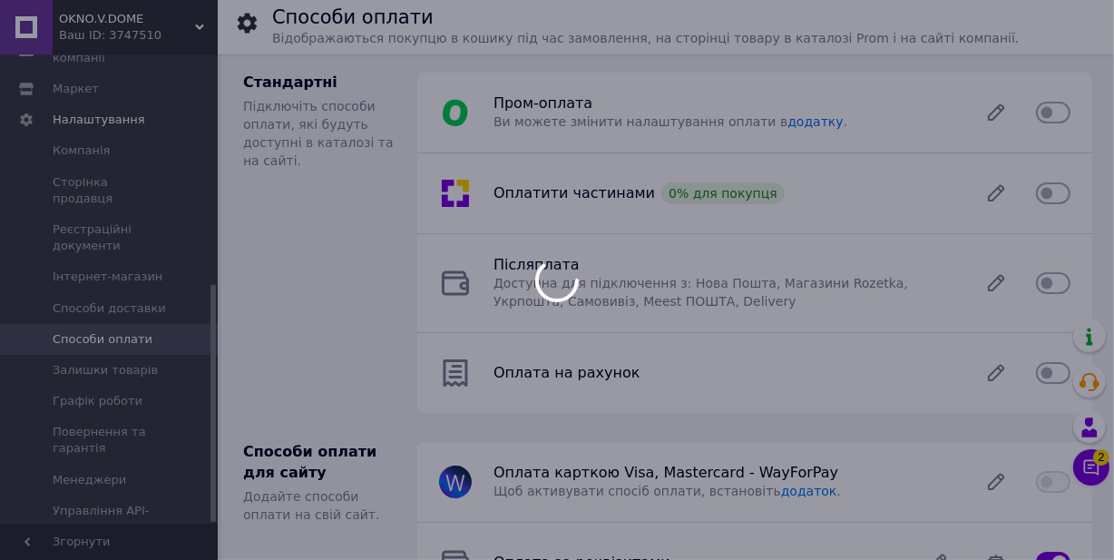
checkbox input "true"
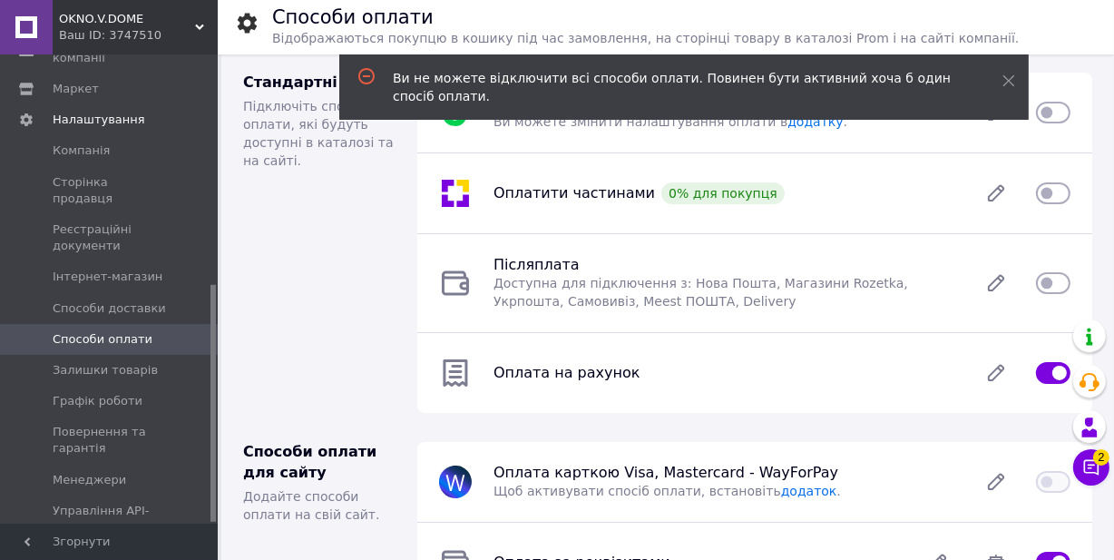
click at [338, 273] on div "Стандартні Підключіть способи оплати, які будуть доступні в каталозі та на сайт…" at bounding box center [319, 242] width 174 height 369
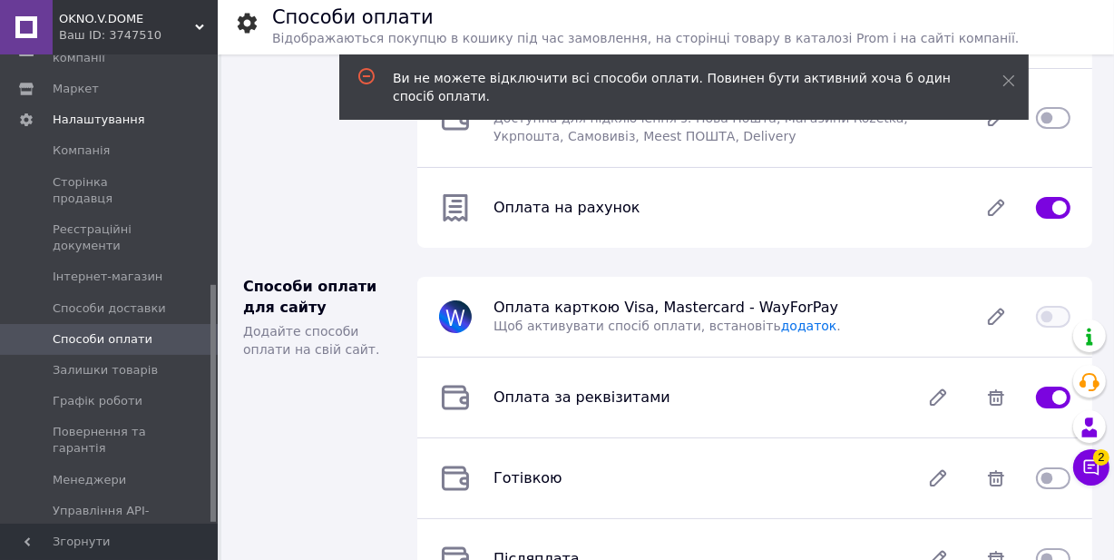
scroll to position [164, 0]
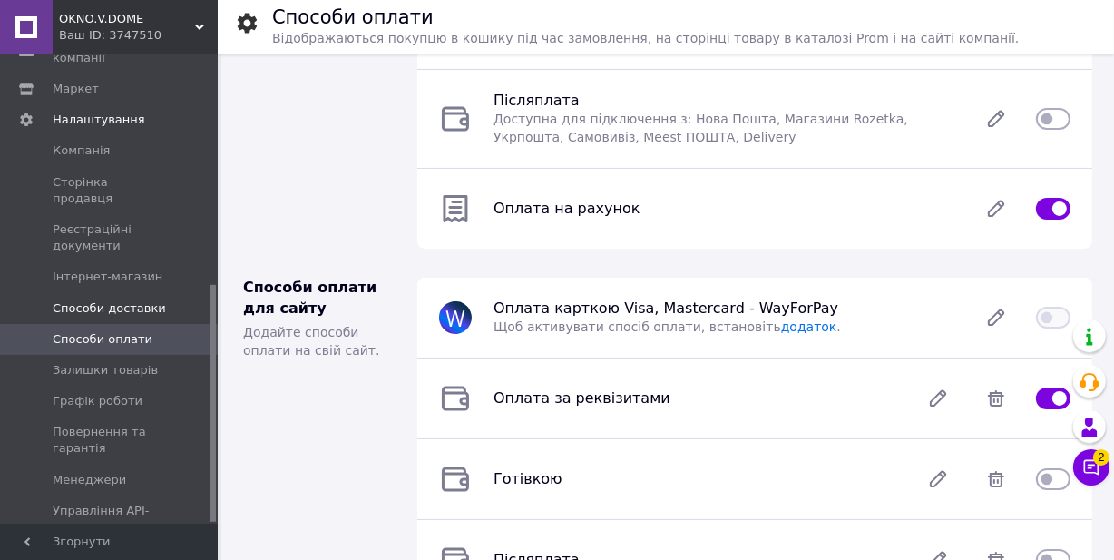
click at [91, 300] on span "Способи доставки" at bounding box center [109, 308] width 113 height 16
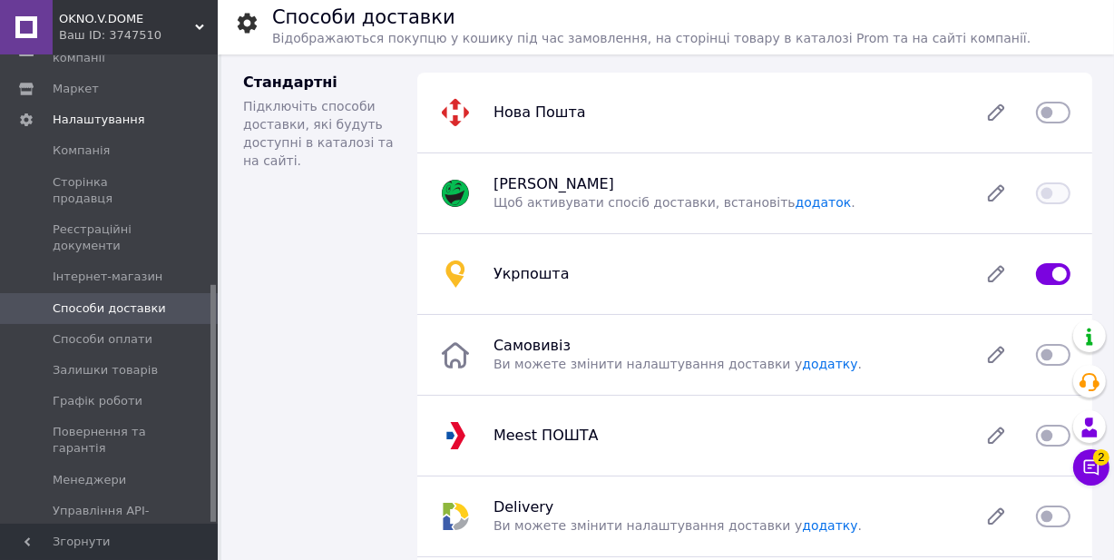
click at [1043, 275] on input "checkbox" at bounding box center [1053, 274] width 34 height 18
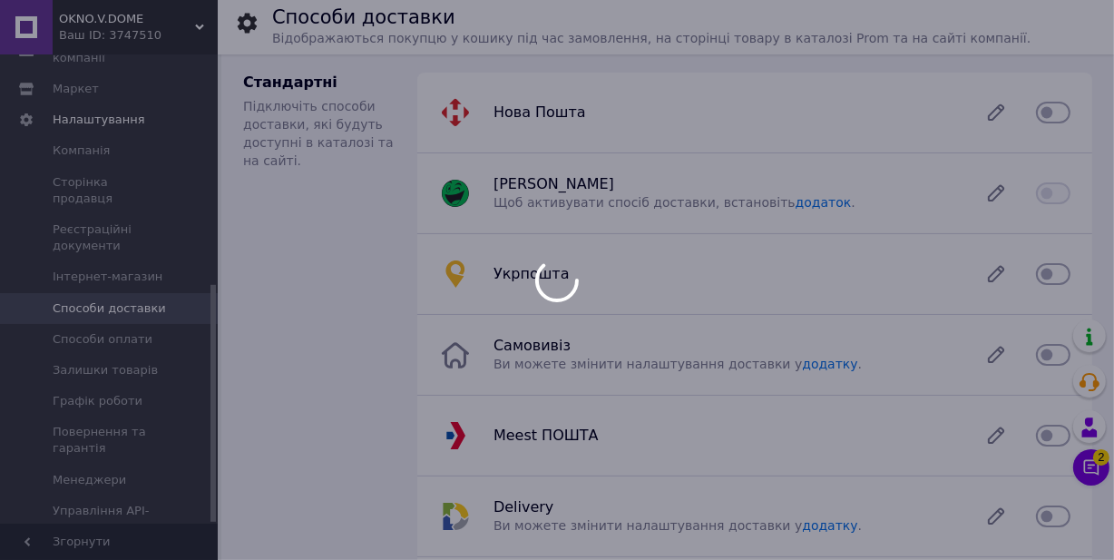
checkbox input "true"
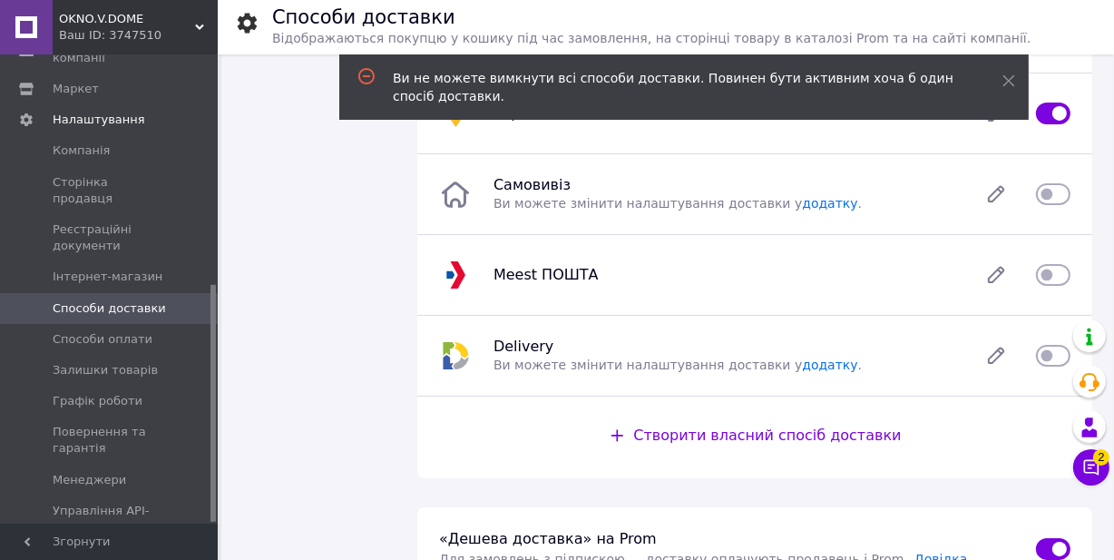
scroll to position [164, 0]
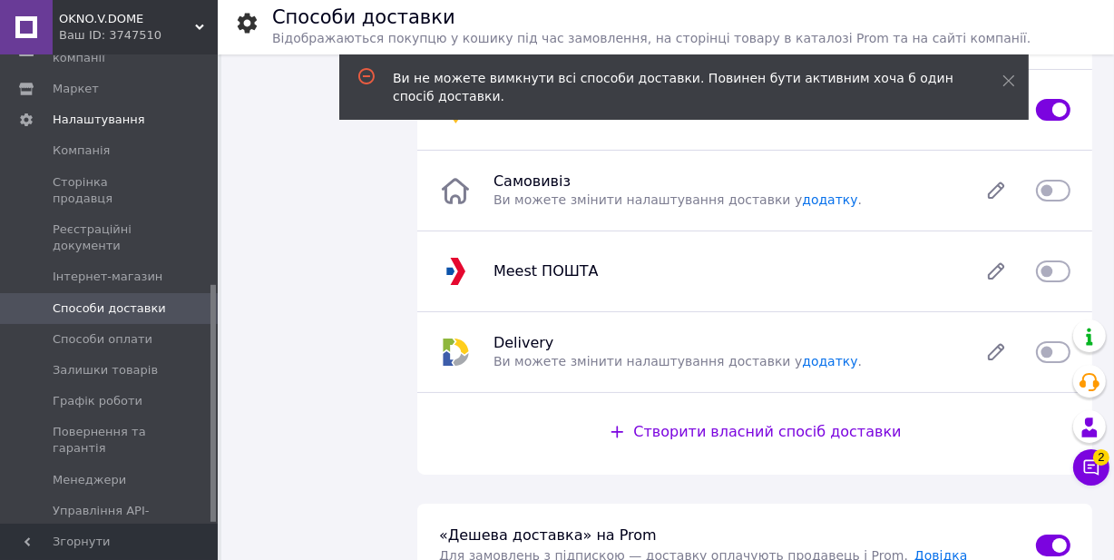
drag, startPoint x: 1062, startPoint y: 191, endPoint x: 915, endPoint y: 215, distance: 149.0
click at [1059, 191] on input "checkbox" at bounding box center [1053, 190] width 34 height 18
checkbox input "true"
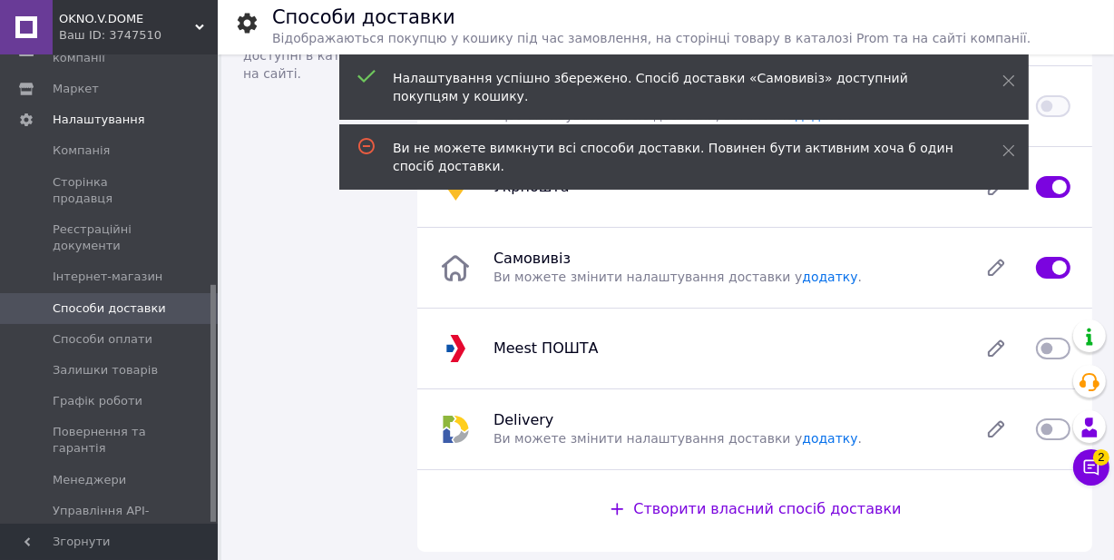
scroll to position [0, 0]
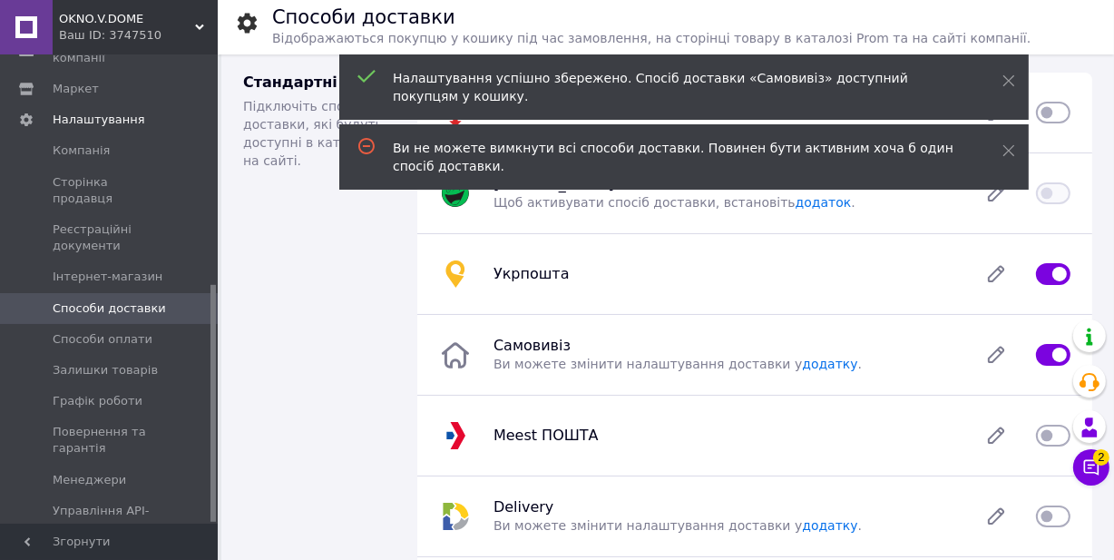
click at [1047, 269] on input "checkbox" at bounding box center [1053, 274] width 34 height 18
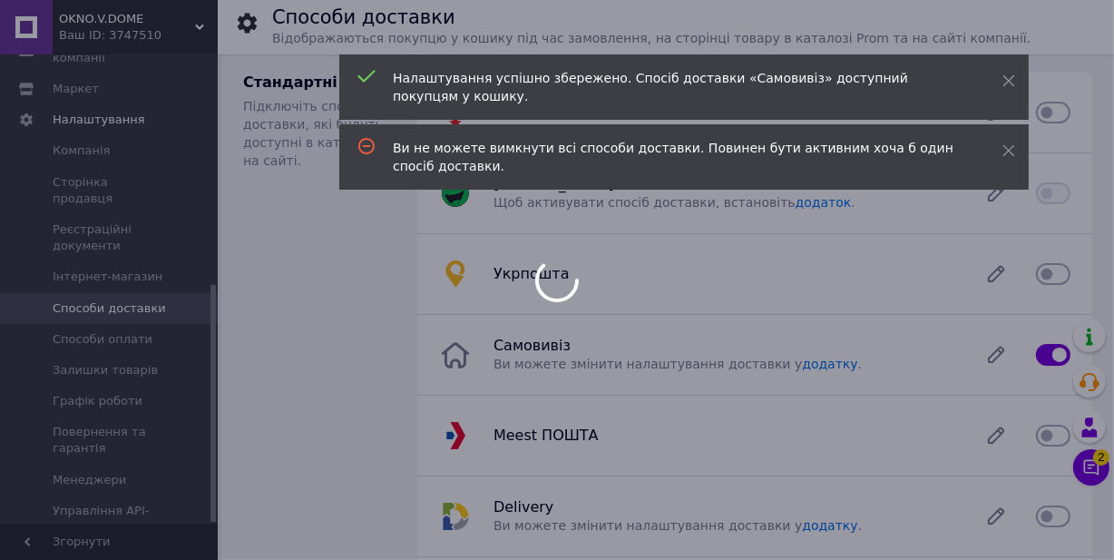
checkbox input "true"
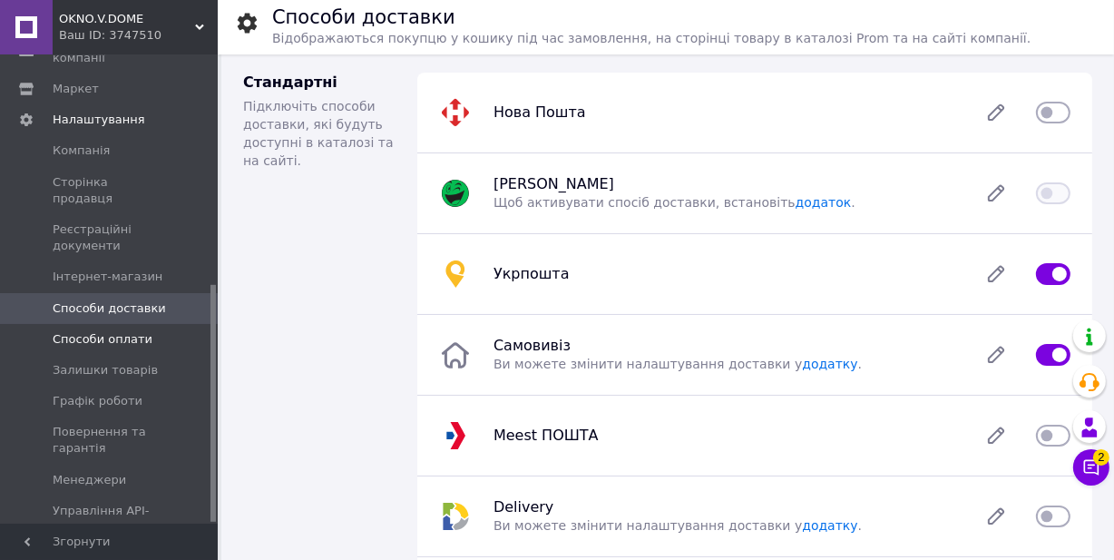
click at [84, 331] on span "Способи оплати" at bounding box center [103, 339] width 100 height 16
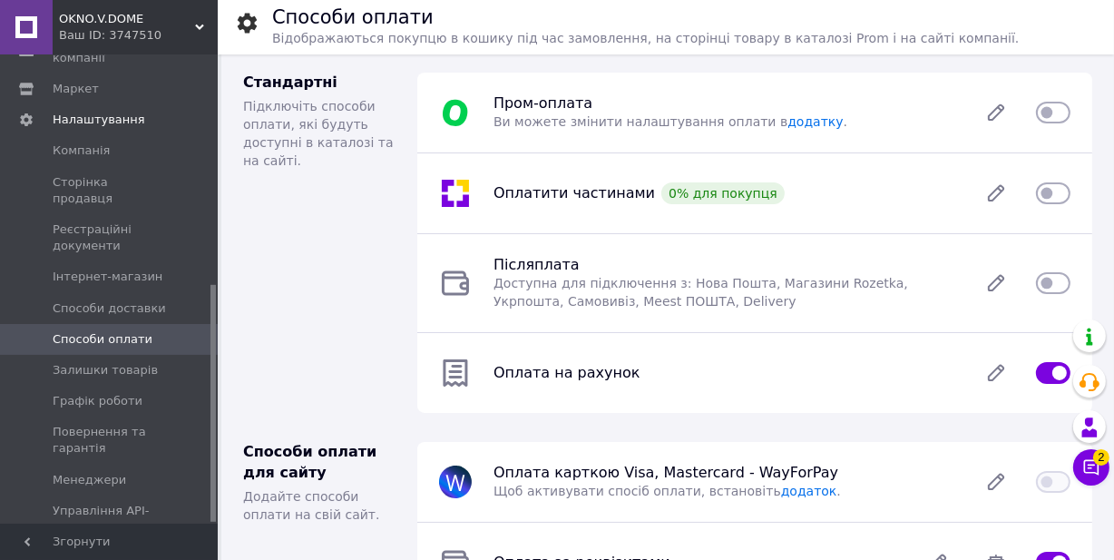
click at [1039, 365] on input "checkbox" at bounding box center [1053, 373] width 34 height 18
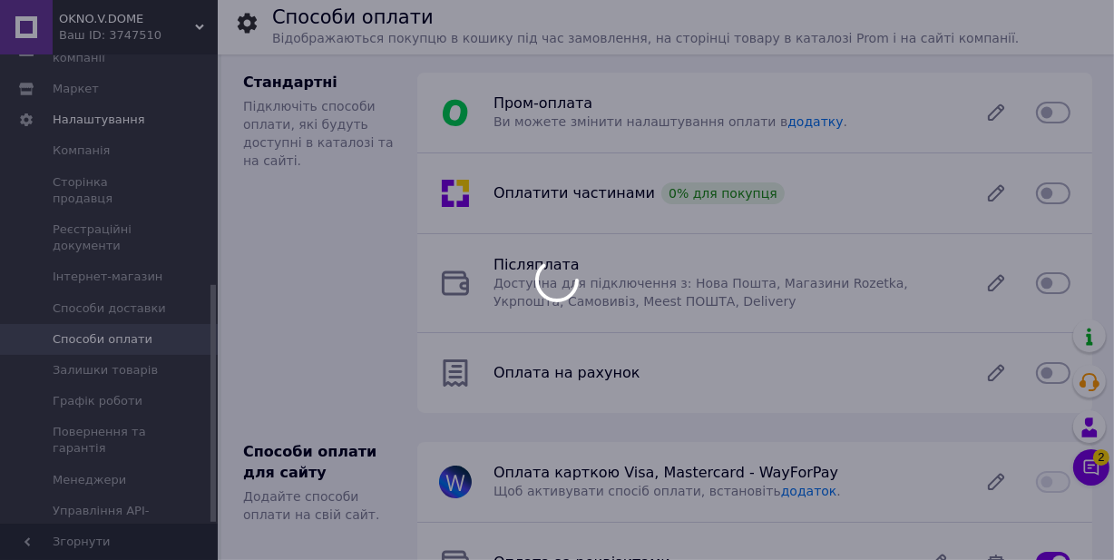
checkbox input "true"
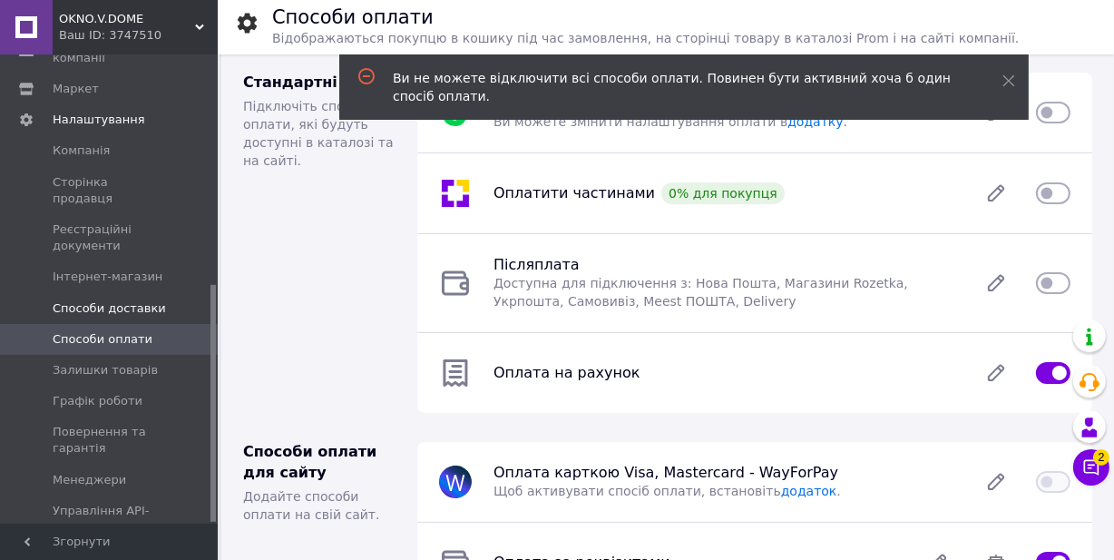
click at [84, 300] on span "Способи доставки" at bounding box center [109, 308] width 113 height 16
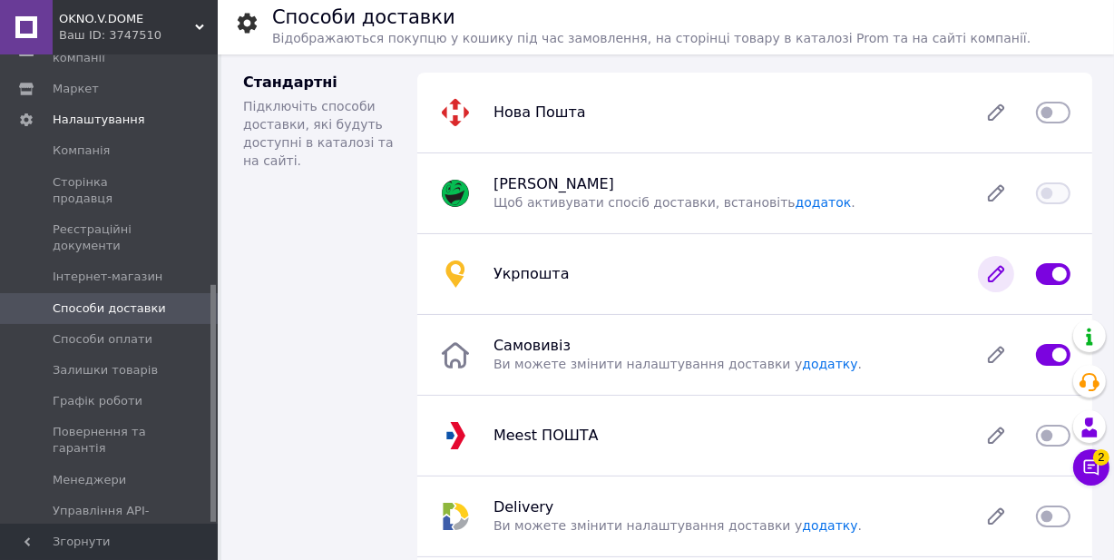
click at [994, 270] on icon at bounding box center [996, 274] width 36 height 36
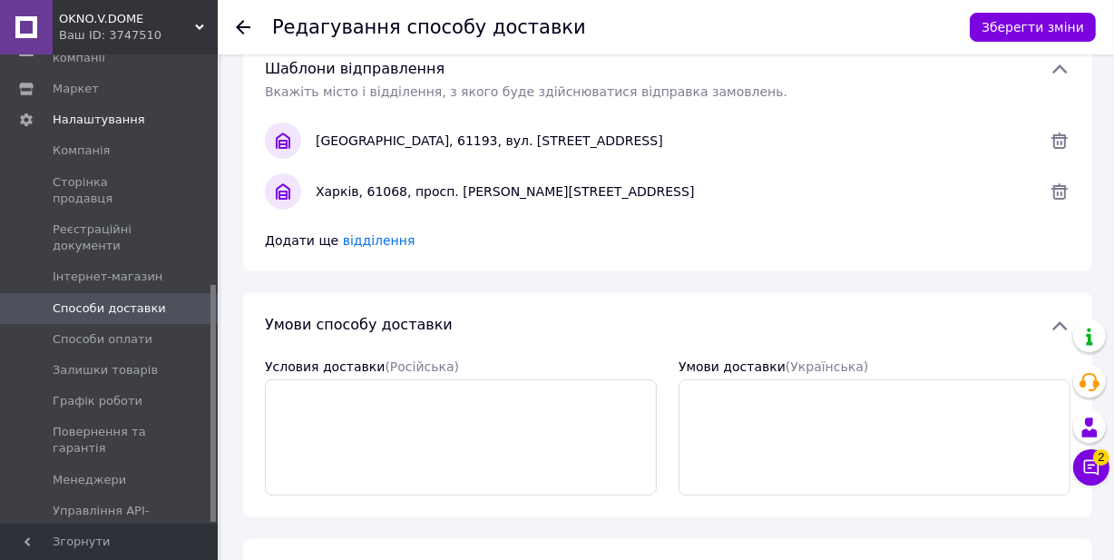
scroll to position [392, 0]
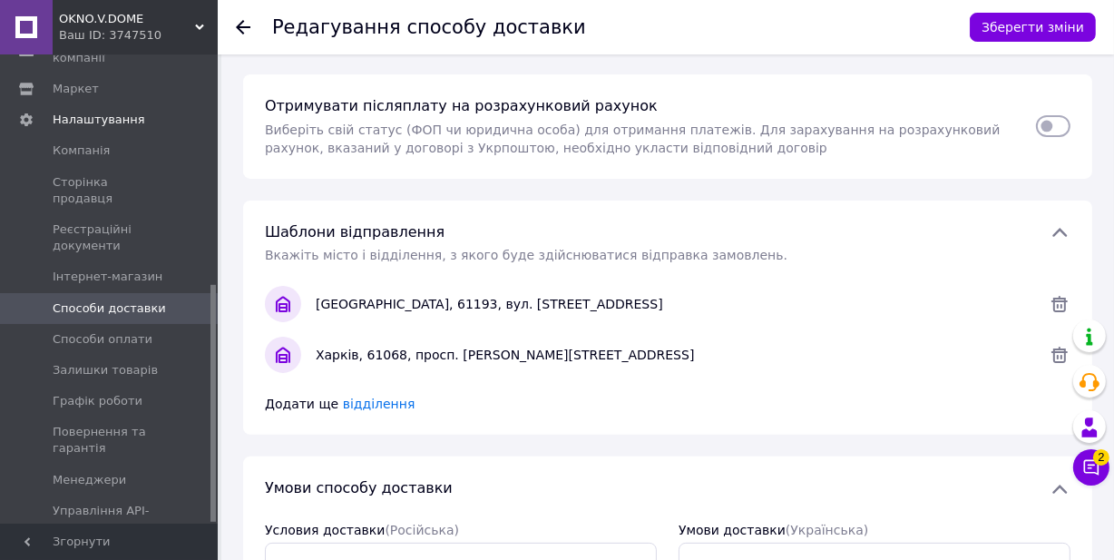
click at [76, 300] on span "Способи доставки" at bounding box center [109, 308] width 113 height 16
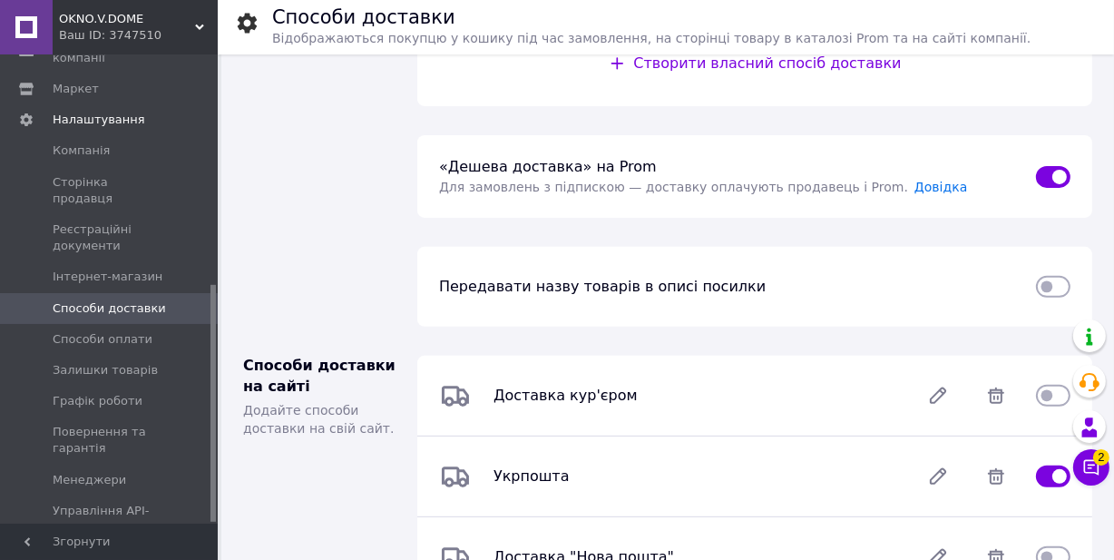
scroll to position [450, 0]
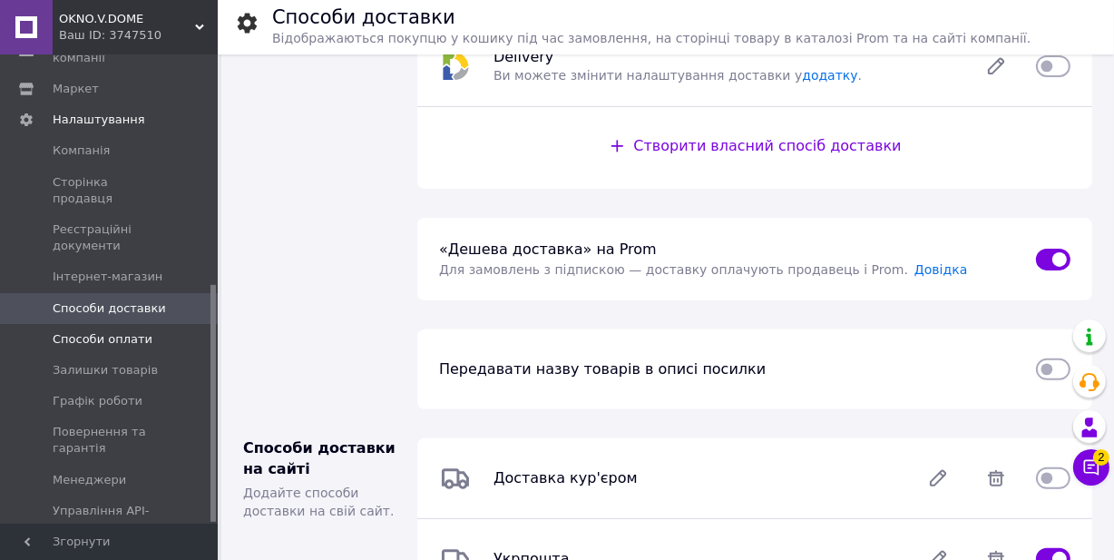
click at [84, 331] on span "Способи оплати" at bounding box center [103, 339] width 100 height 16
